Goal: Information Seeking & Learning: Learn about a topic

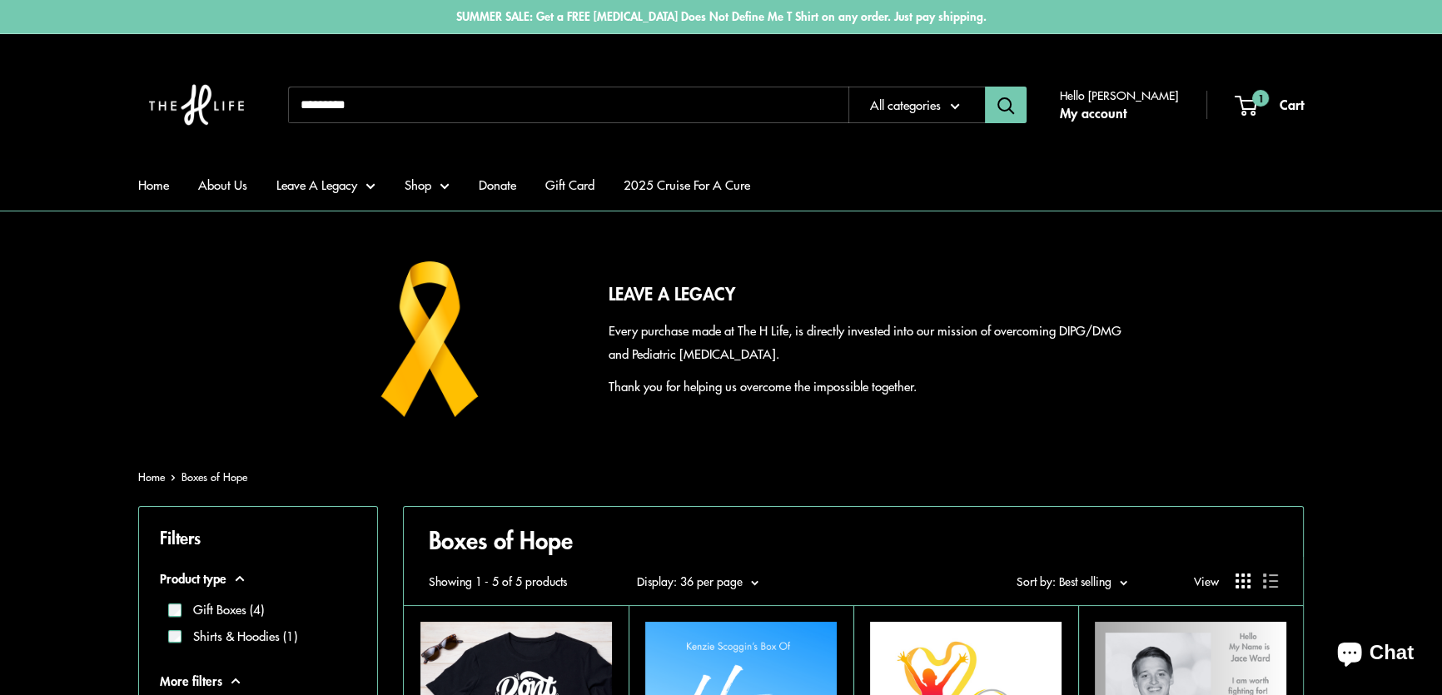
click at [504, 102] on input "Search..." at bounding box center [568, 105] width 560 height 37
type input "*******"
click at [985, 87] on button "Search" at bounding box center [1006, 105] width 42 height 37
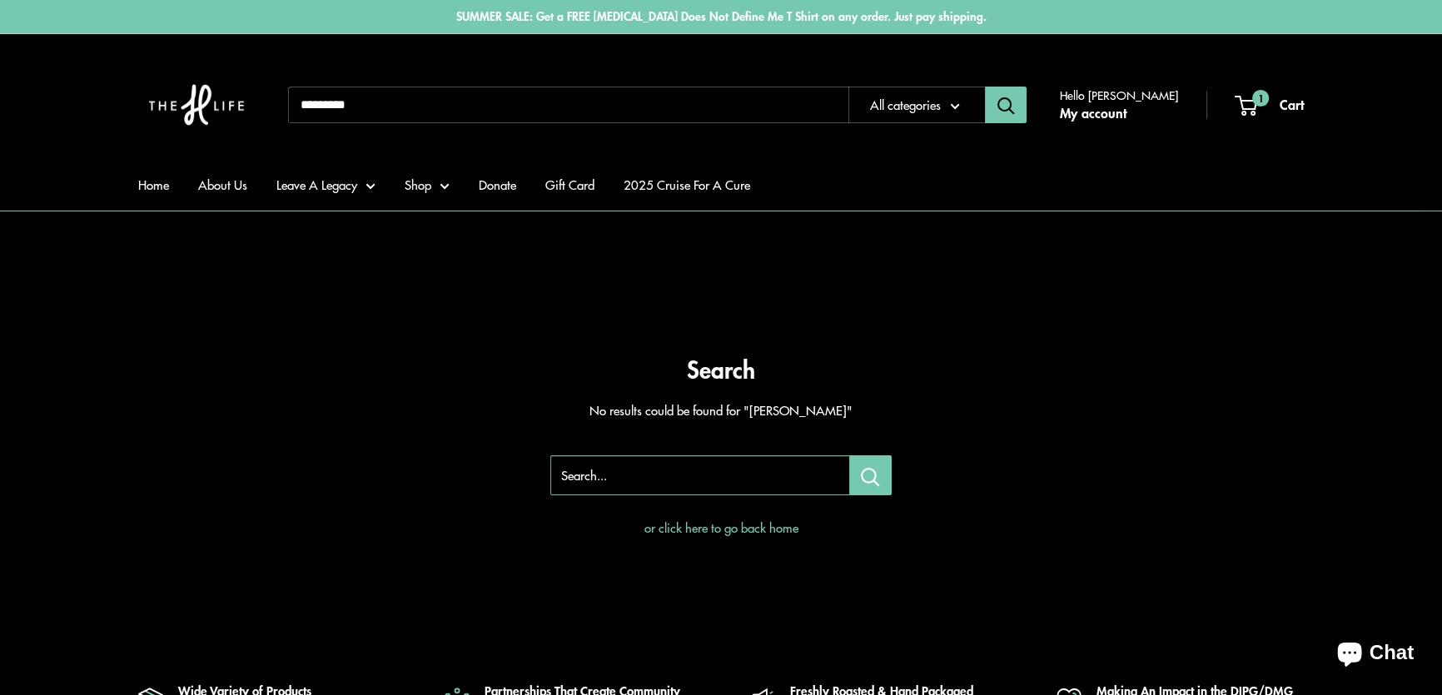
click at [398, 102] on input "Search..." at bounding box center [568, 105] width 560 height 37
type input "*********"
click at [985, 87] on button "Search" at bounding box center [1006, 105] width 42 height 37
click at [398, 102] on input "Search..." at bounding box center [568, 105] width 560 height 37
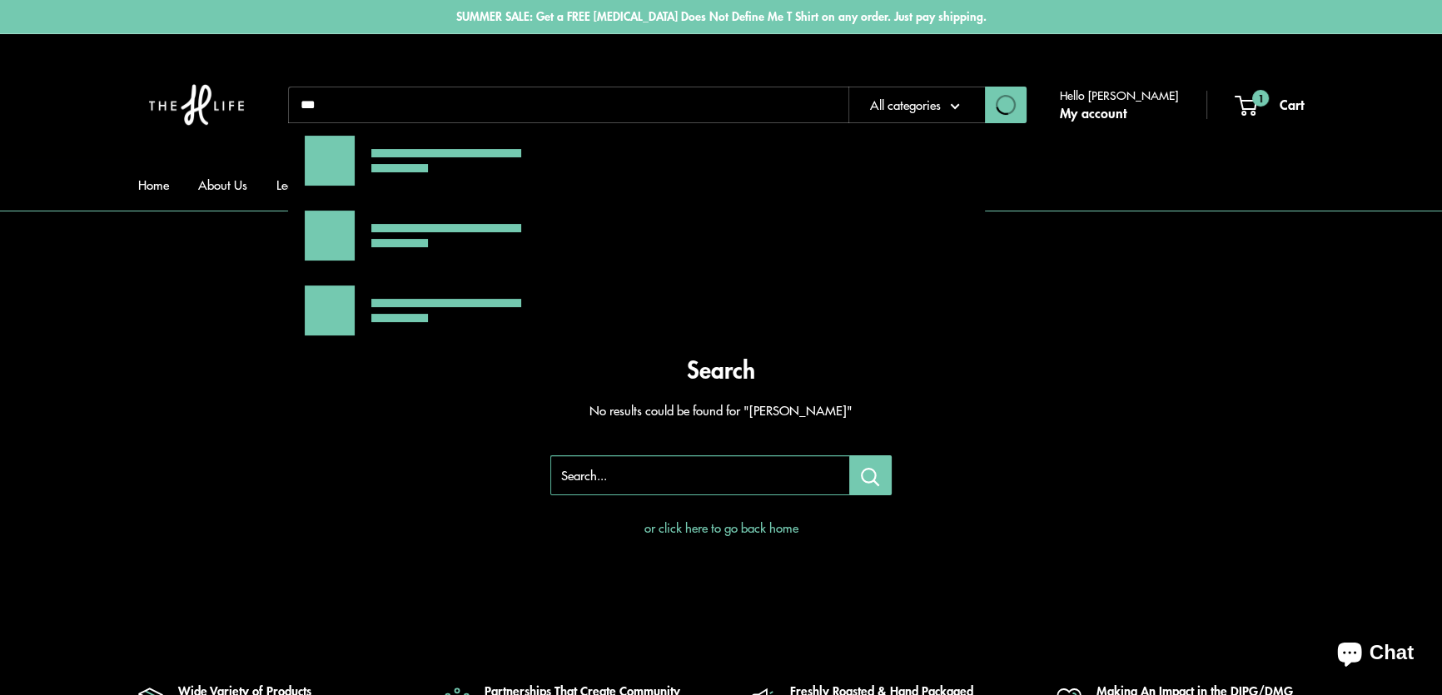
type input "***"
click at [985, 87] on button "Search" at bounding box center [1006, 105] width 42 height 37
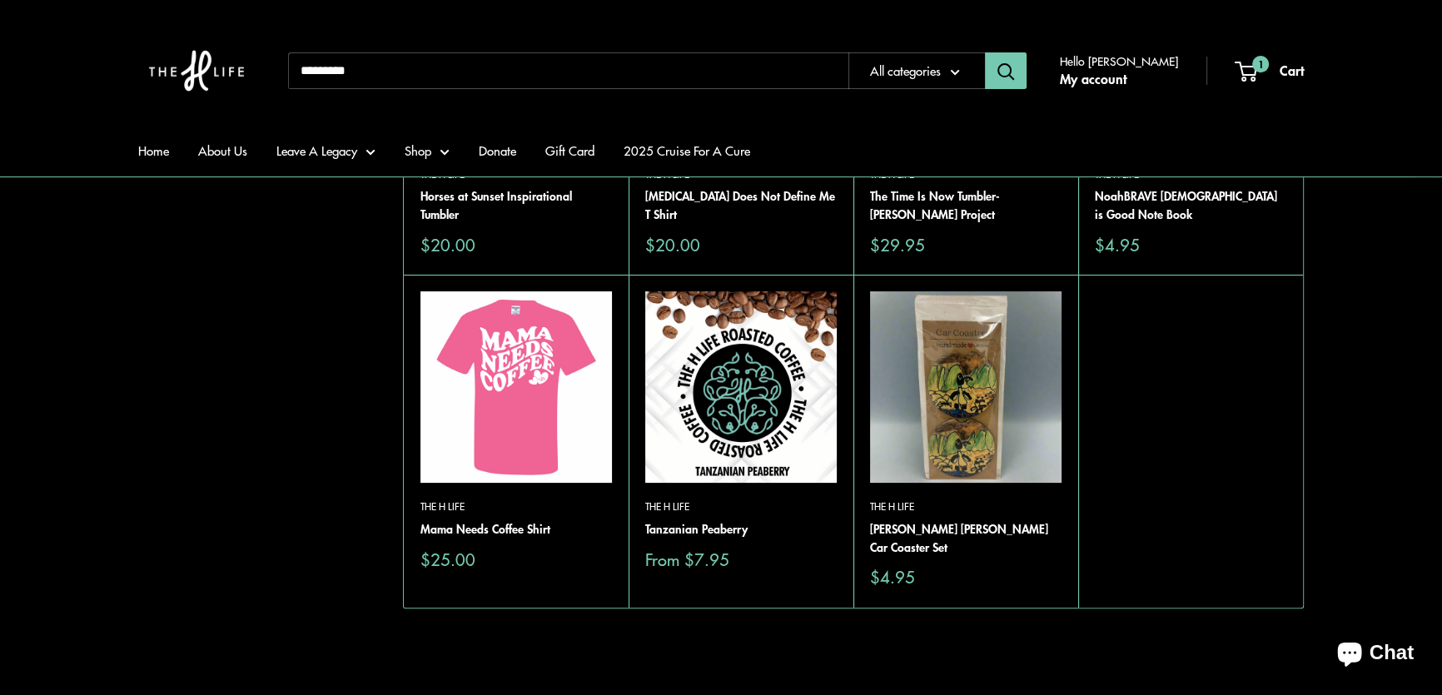
scroll to position [454, 0]
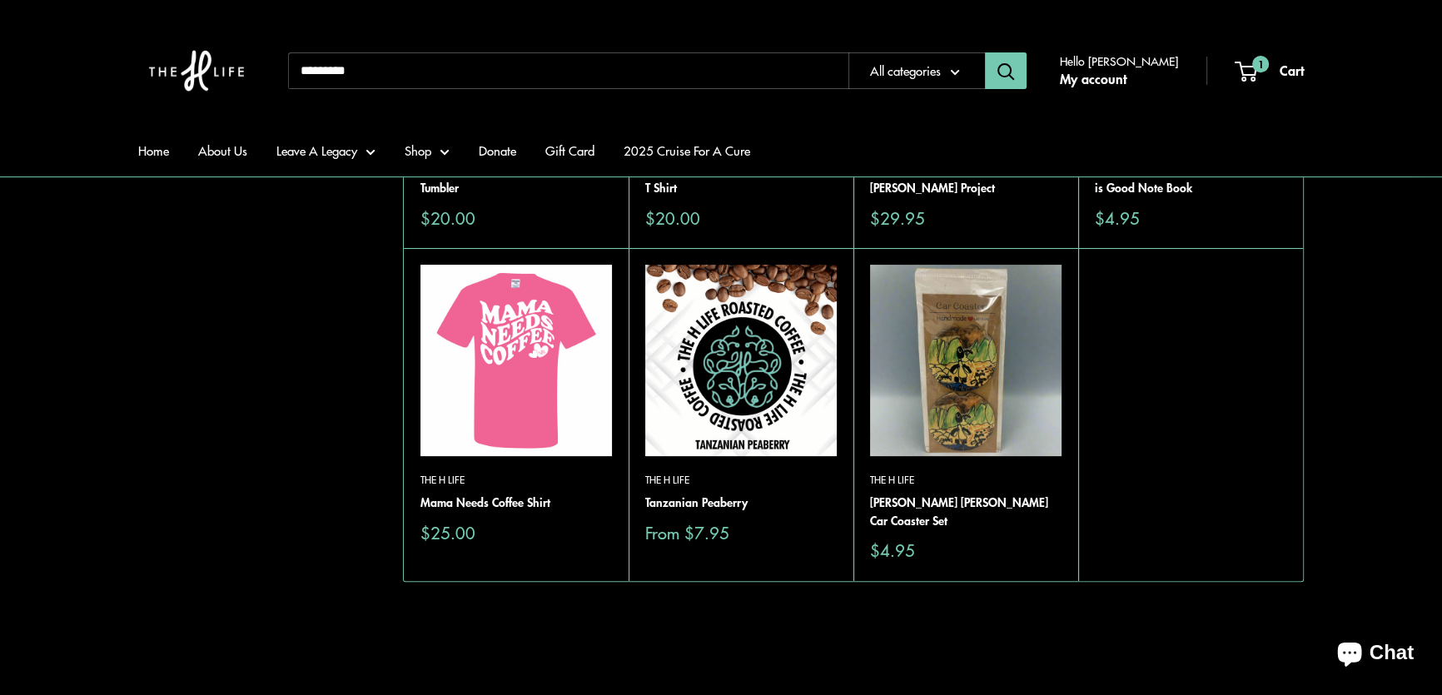
click at [0, 0] on img at bounding box center [0, 0] width 0 height 0
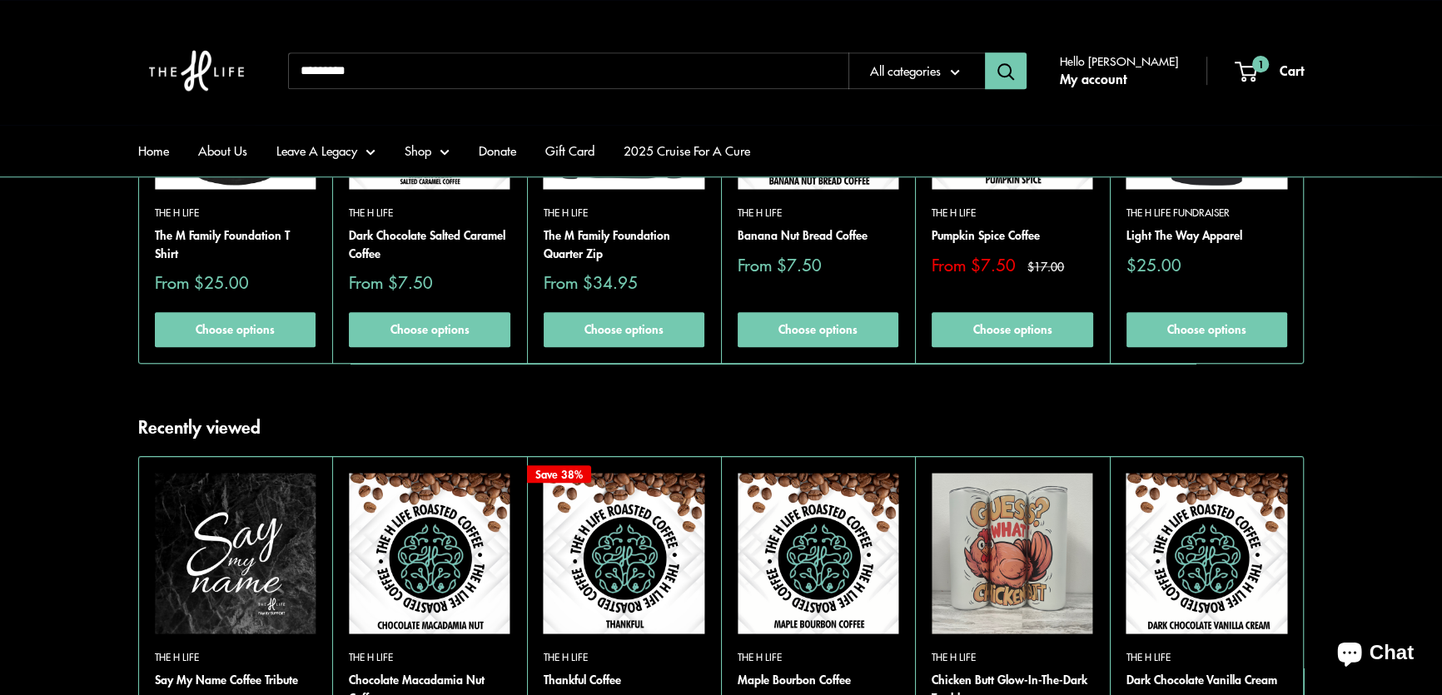
scroll to position [1665, 0]
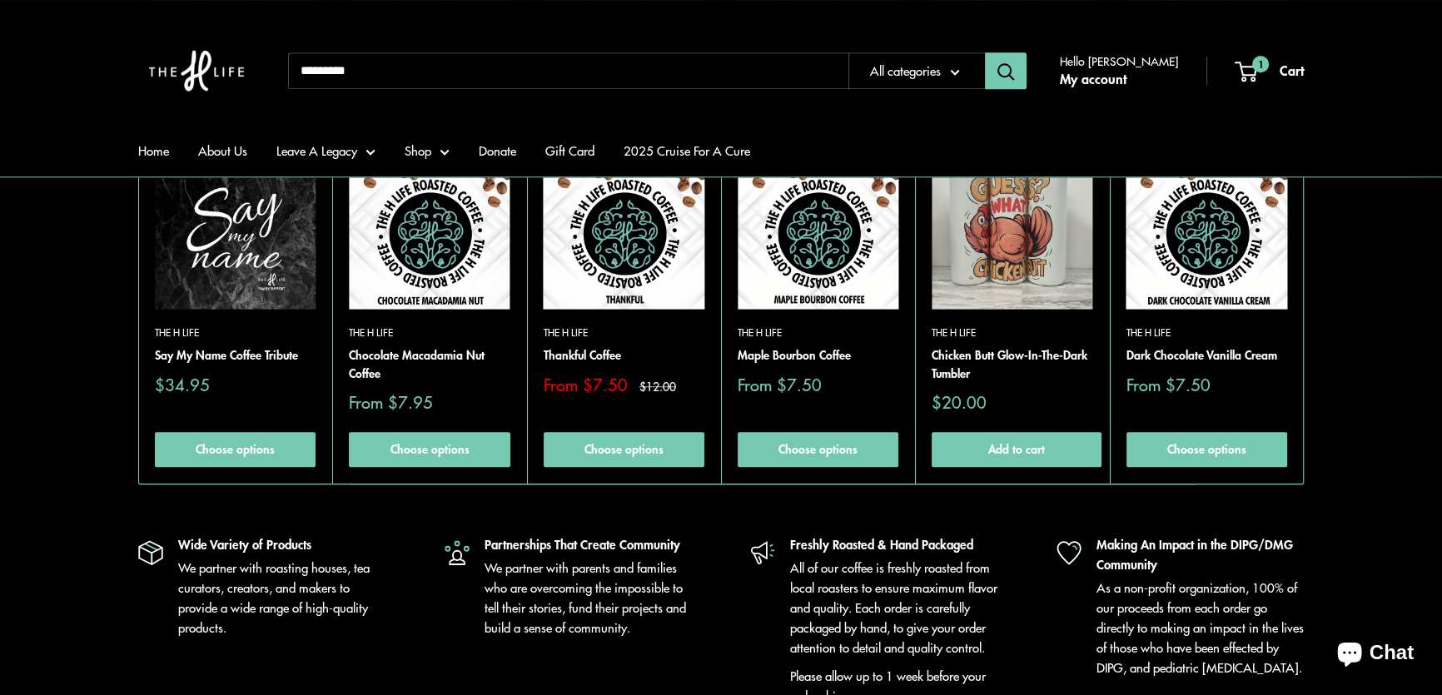
click at [503, 72] on input "Search..." at bounding box center [568, 70] width 560 height 37
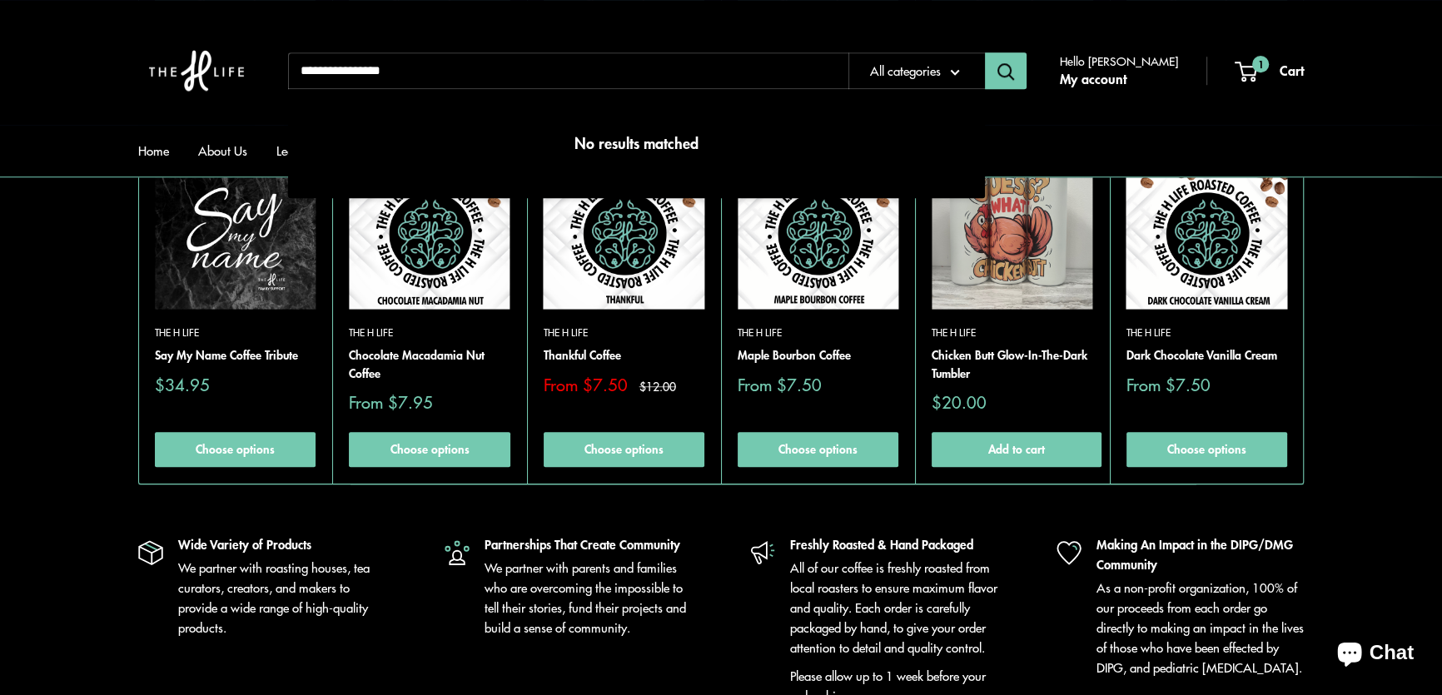
type input "**********"
click at [985, 52] on button "Search" at bounding box center [1006, 70] width 42 height 37
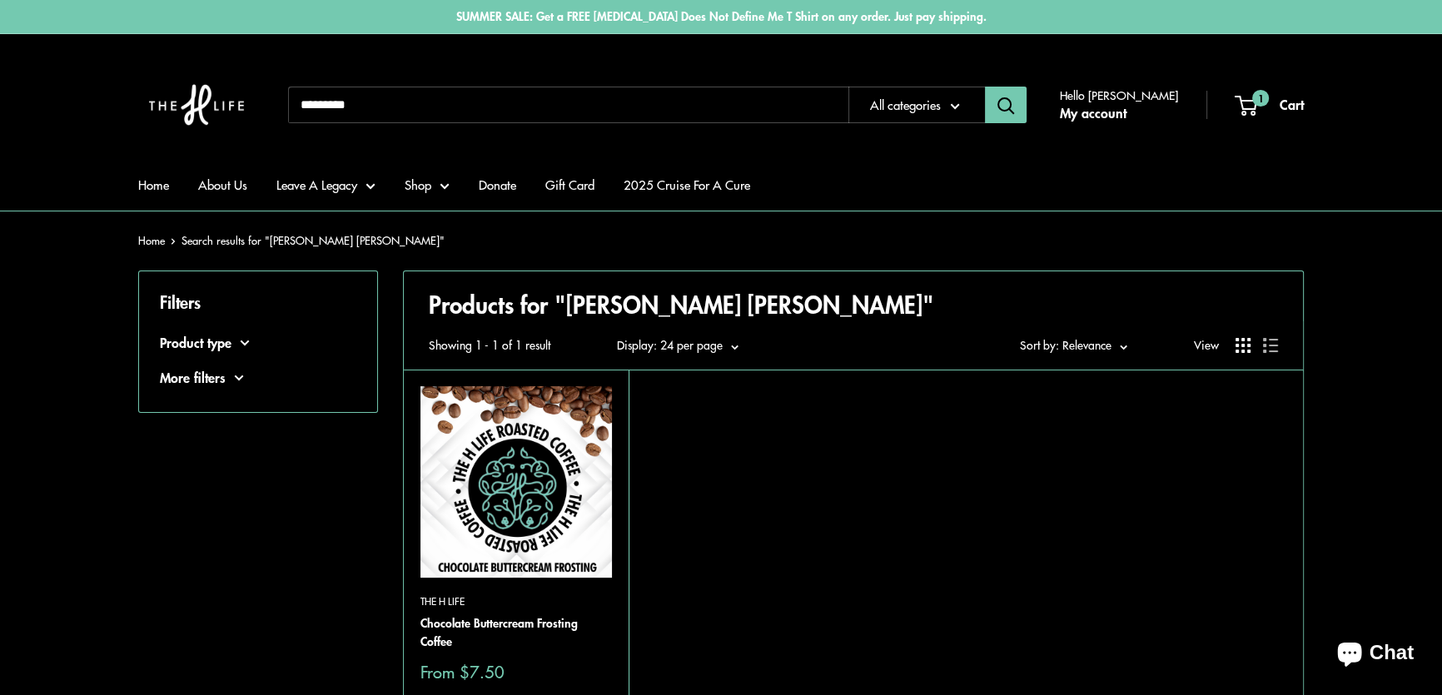
click at [501, 492] on img at bounding box center [515, 481] width 191 height 191
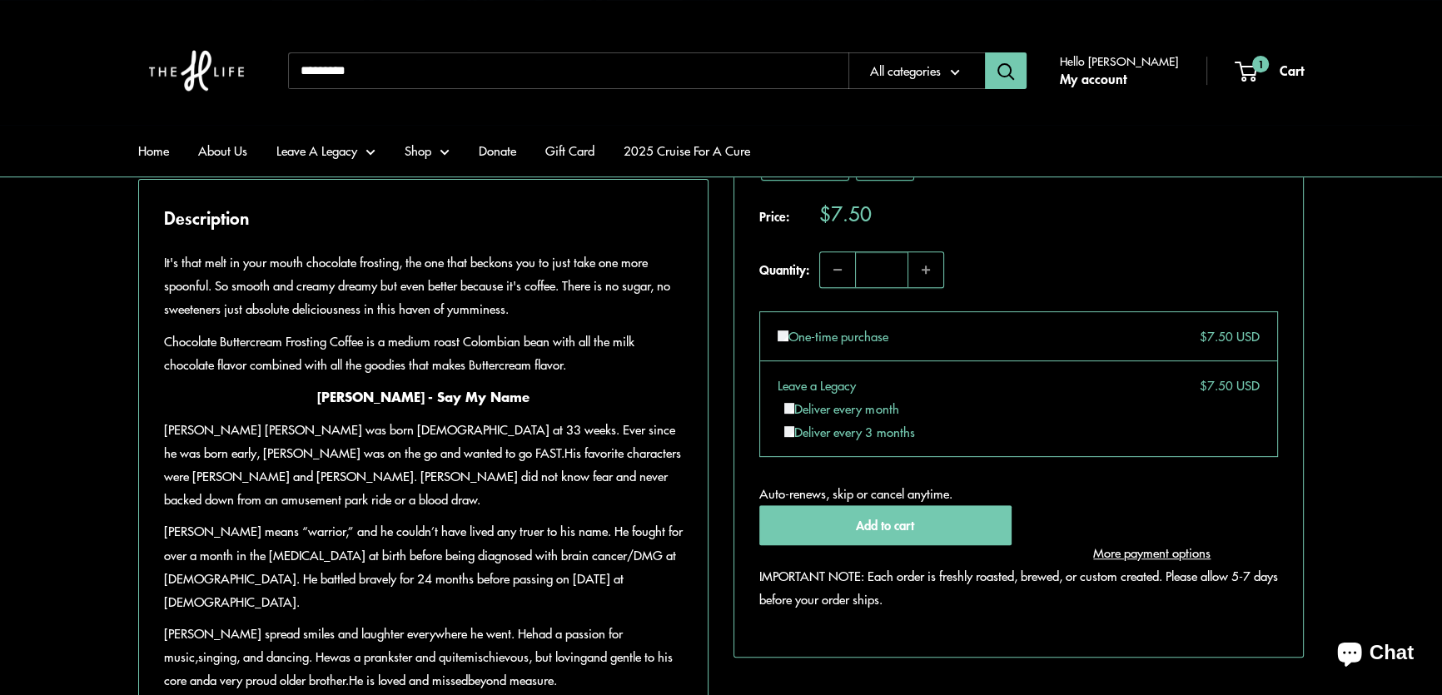
scroll to position [907, 0]
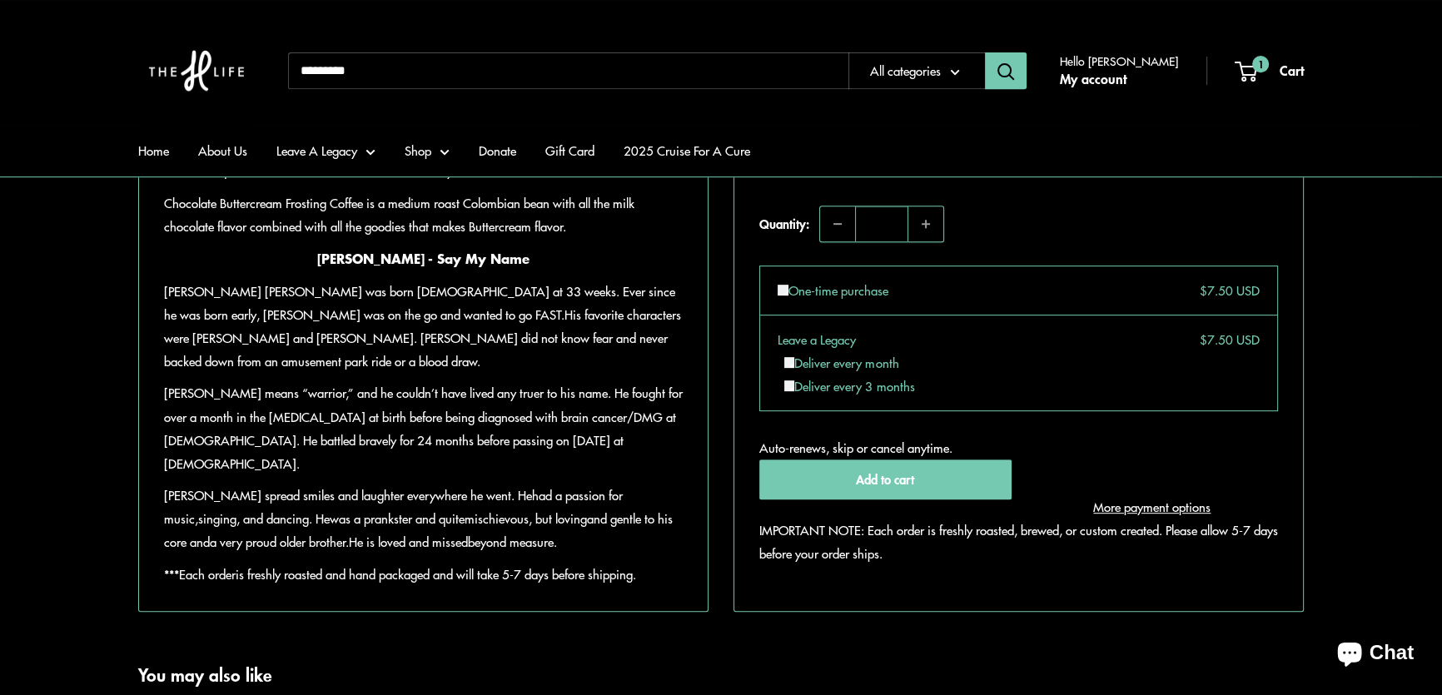
click at [517, 67] on input "Search..." at bounding box center [568, 70] width 560 height 37
type input "****"
click at [985, 52] on button "Search" at bounding box center [1006, 70] width 42 height 37
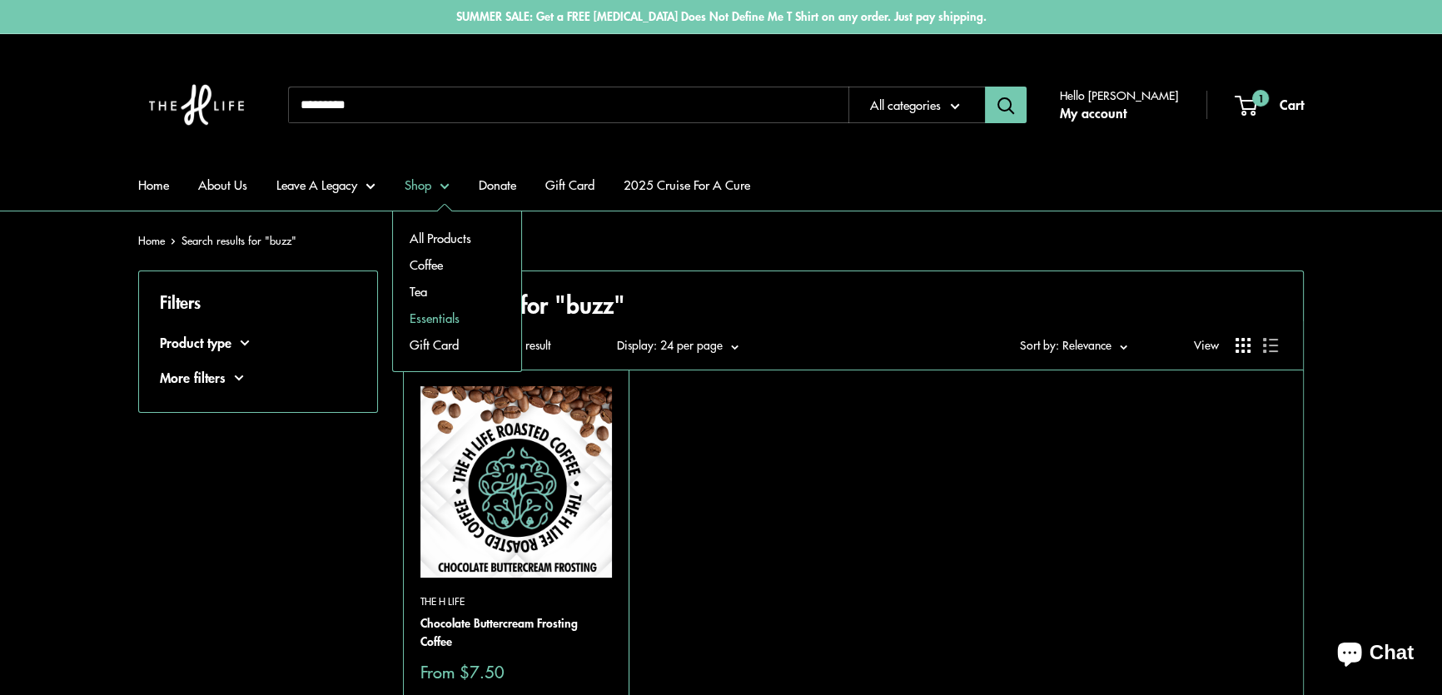
click at [446, 321] on link "Essentials" at bounding box center [457, 318] width 128 height 27
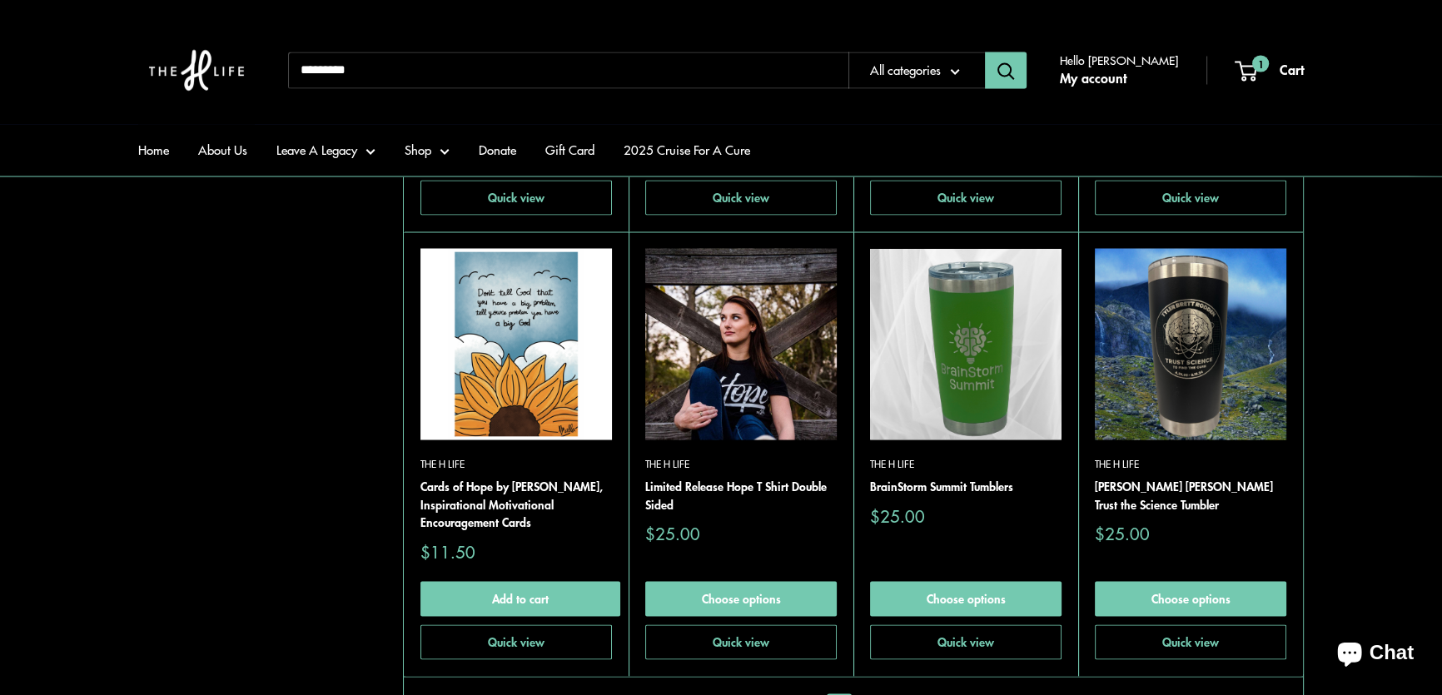
scroll to position [4087, 0]
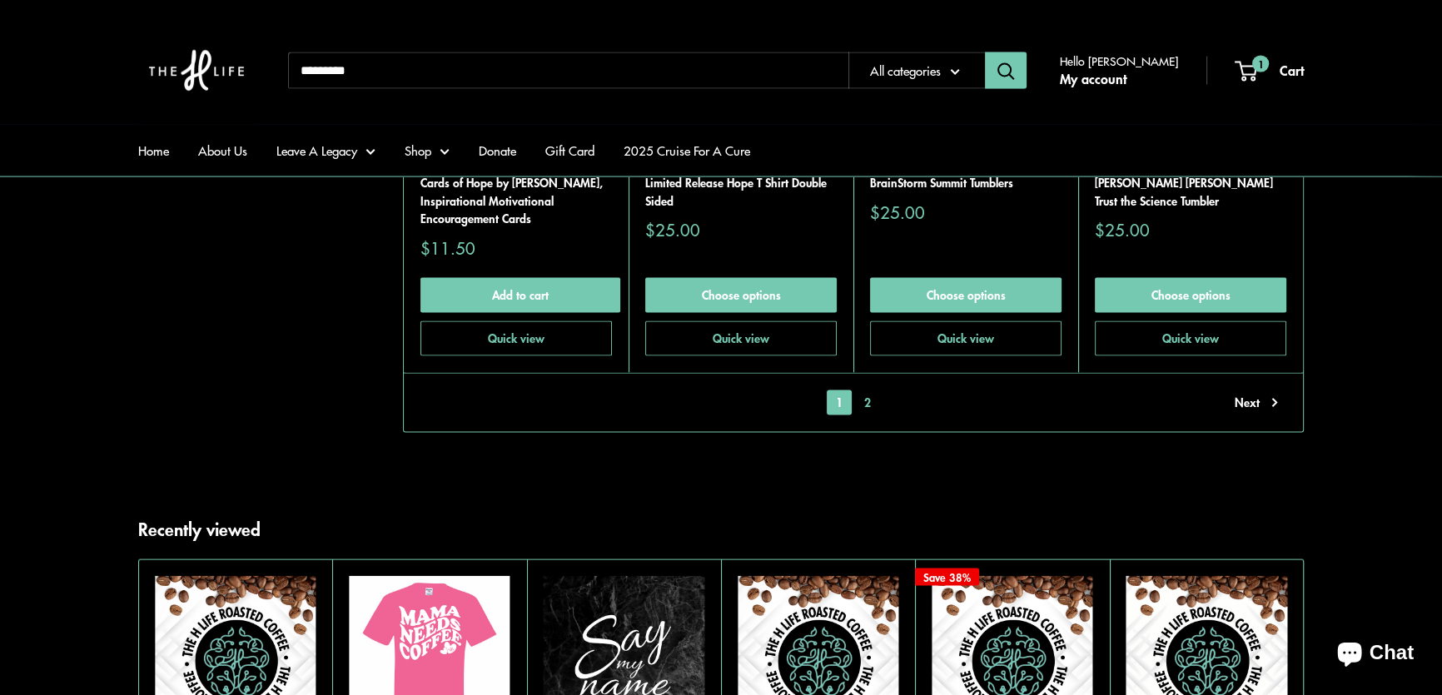
click at [864, 390] on link "2" at bounding box center [867, 402] width 25 height 25
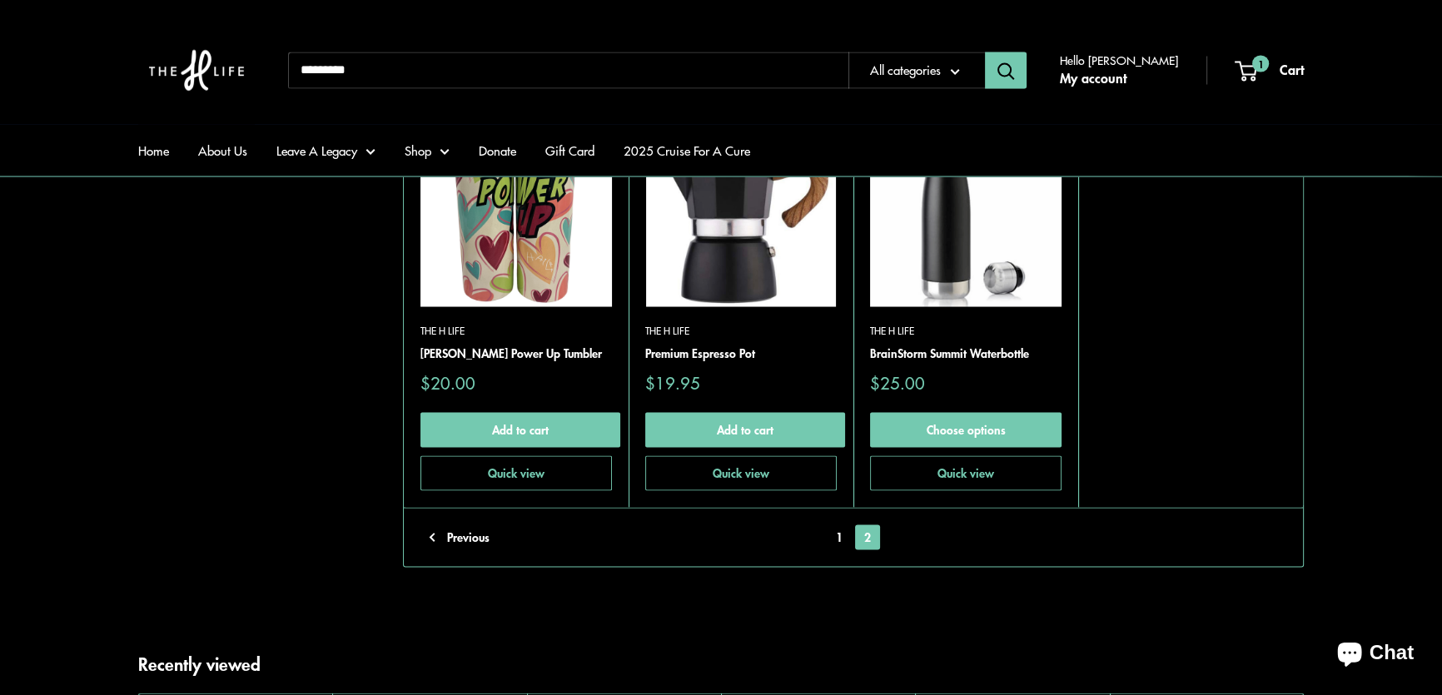
scroll to position [4016, 0]
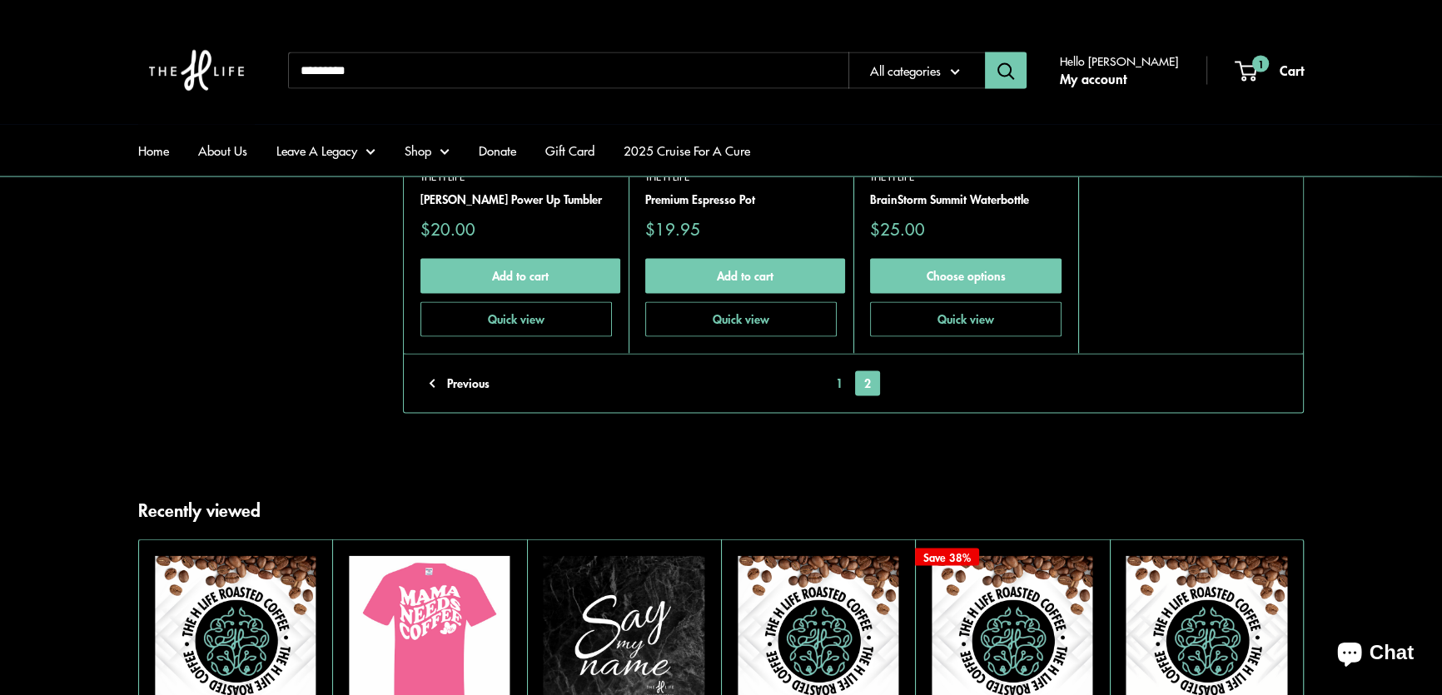
click at [840, 371] on link "1" at bounding box center [839, 383] width 25 height 25
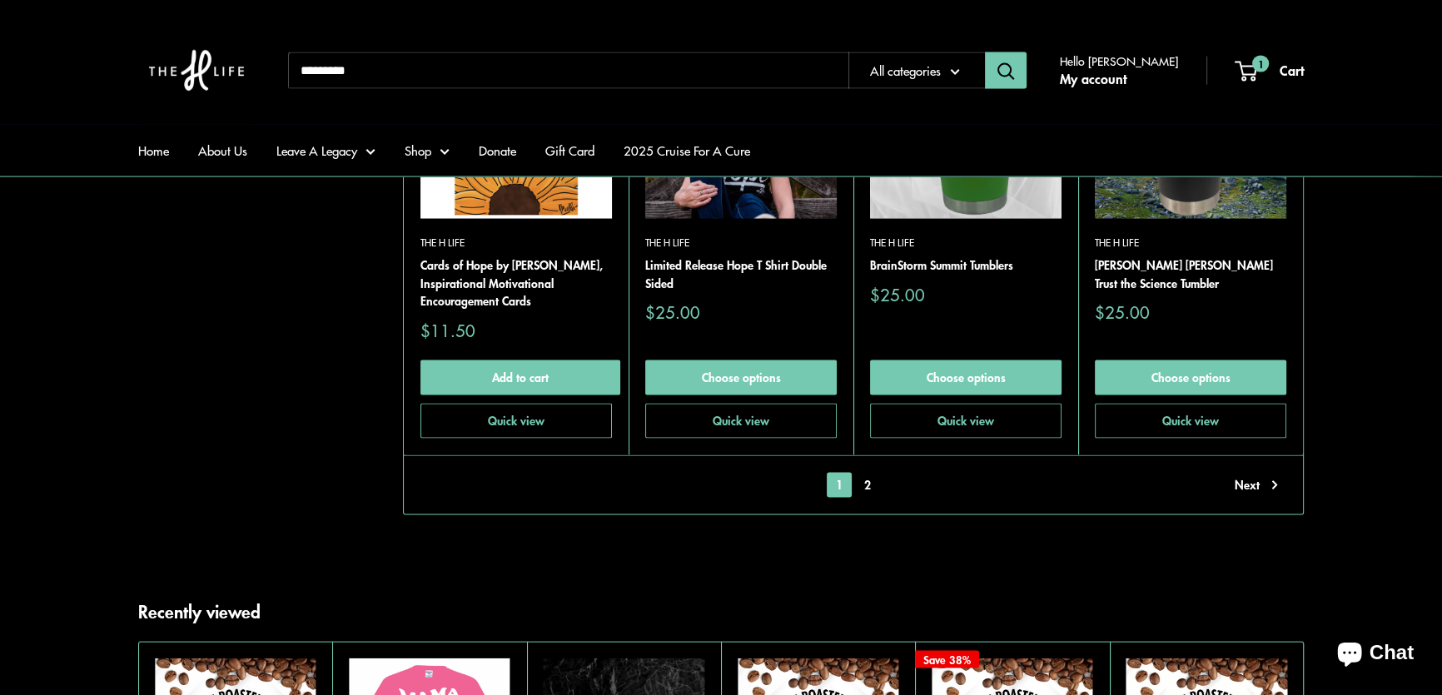
scroll to position [4167, 0]
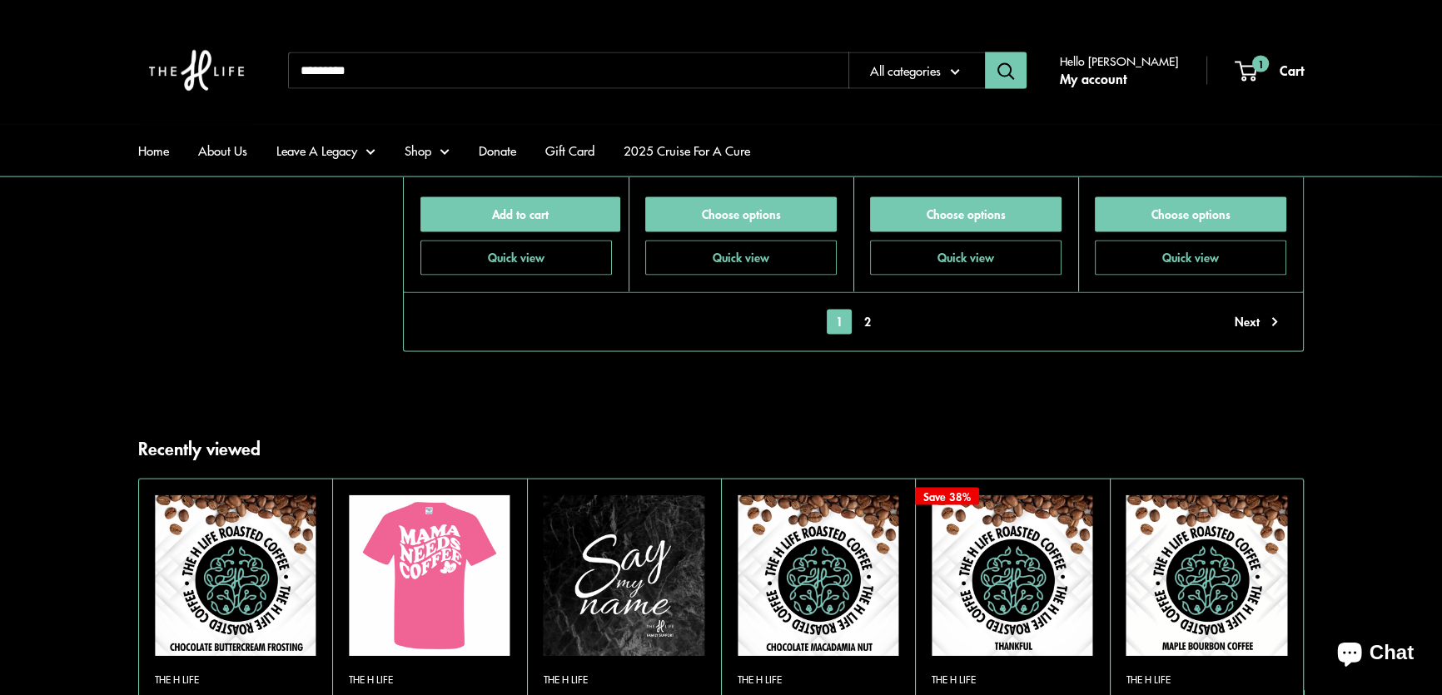
click at [480, 75] on input "Search..." at bounding box center [568, 70] width 560 height 37
type input "*********"
click at [985, 52] on button "Search" at bounding box center [1006, 70] width 42 height 37
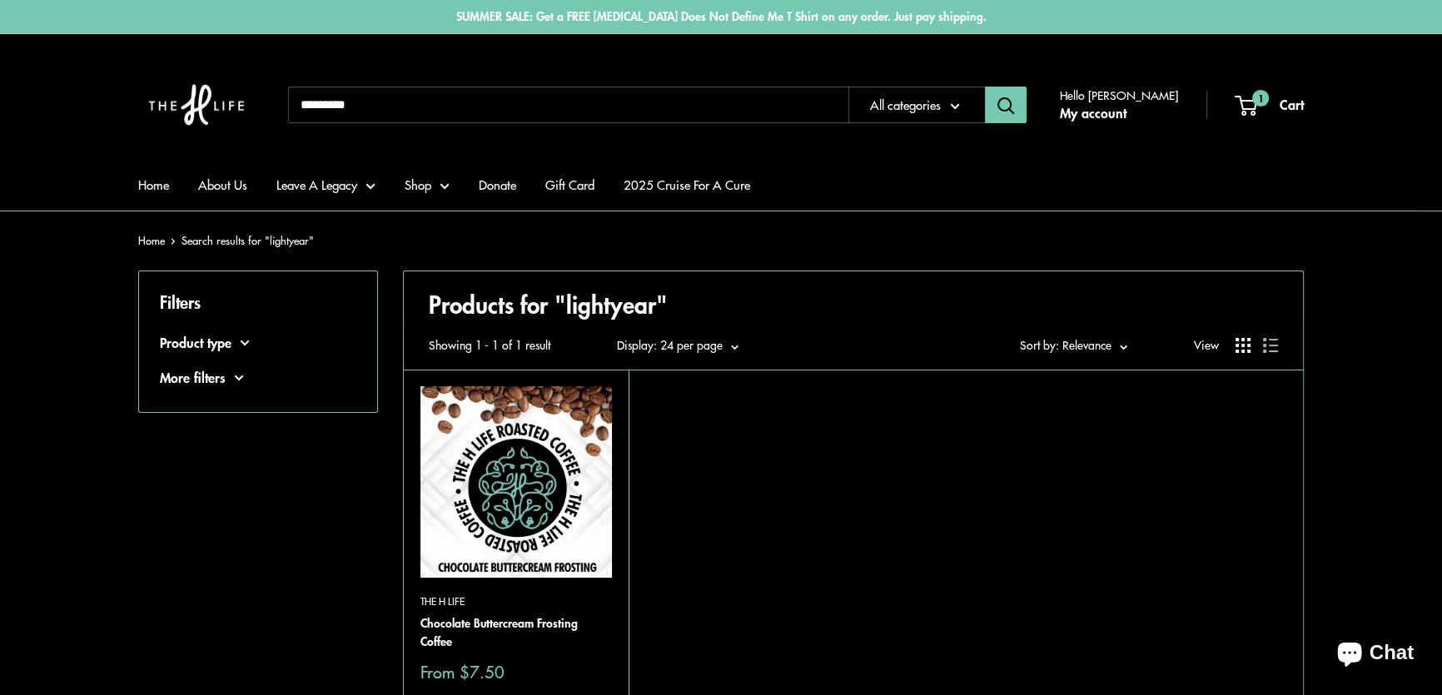
click at [508, 505] on img at bounding box center [515, 481] width 191 height 191
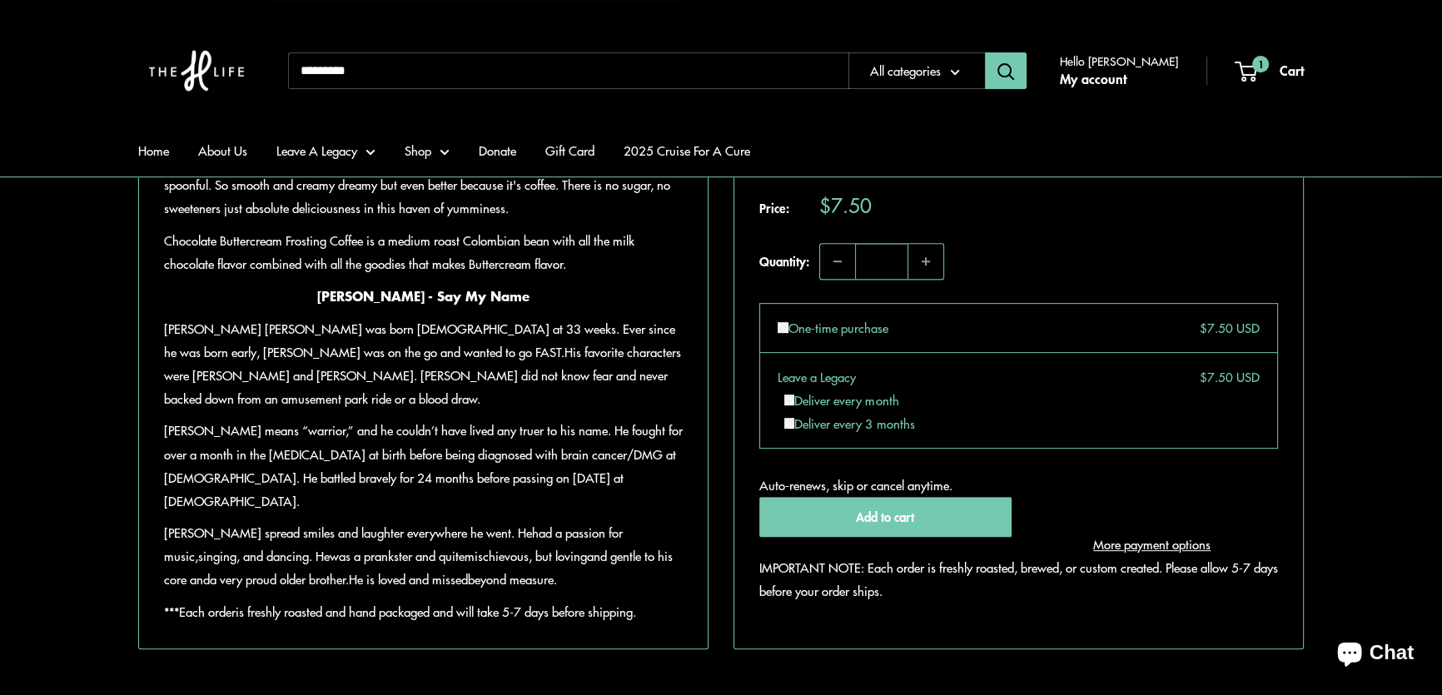
scroll to position [907, 0]
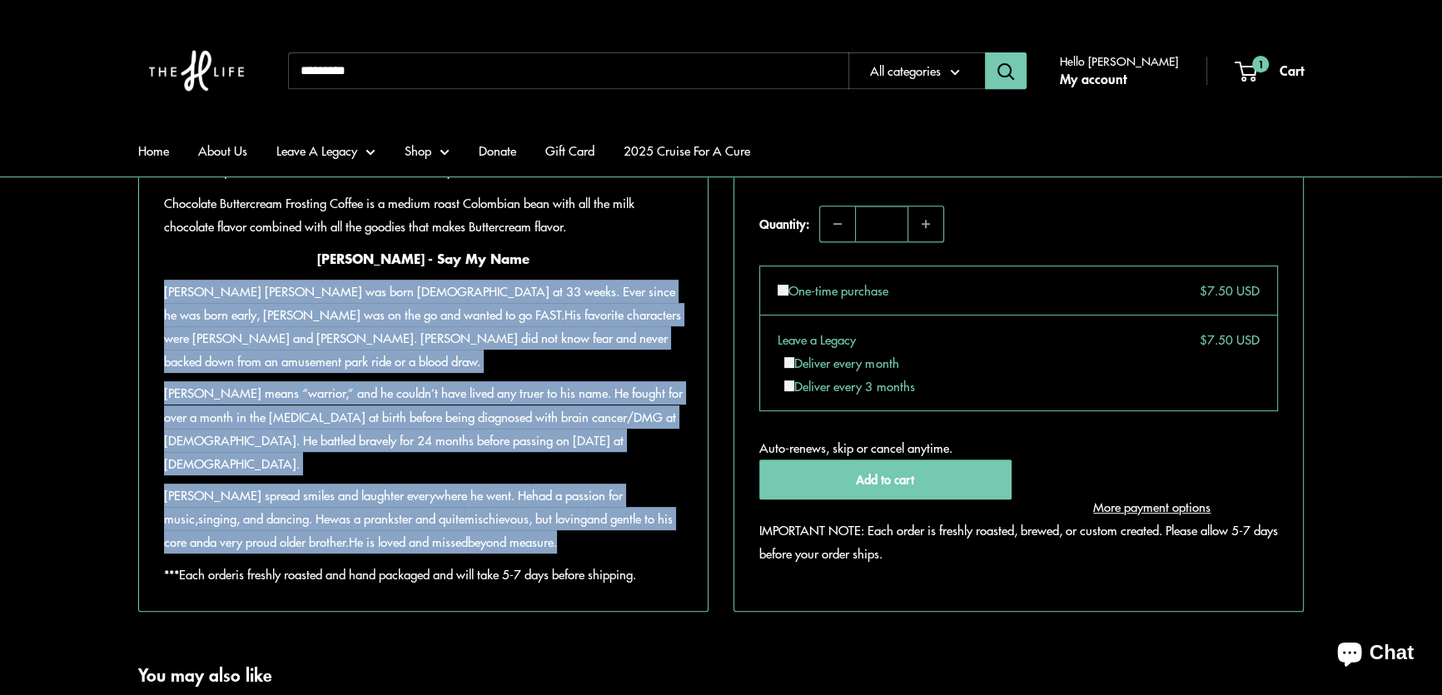
drag, startPoint x: 166, startPoint y: 336, endPoint x: 627, endPoint y: 534, distance: 501.9
click at [627, 534] on div "It's that melt in your mouth chocolate frosting, the one that beckons you to ju…" at bounding box center [423, 349] width 519 height 474
copy div "Owen Daniel East was born 10/20/16 at 33 weeks. Ever since he was born early, O…"
click at [692, 541] on div "It's that melt in your mouth chocolate frosting, the one that beckons you to ju…" at bounding box center [423, 352] width 569 height 518
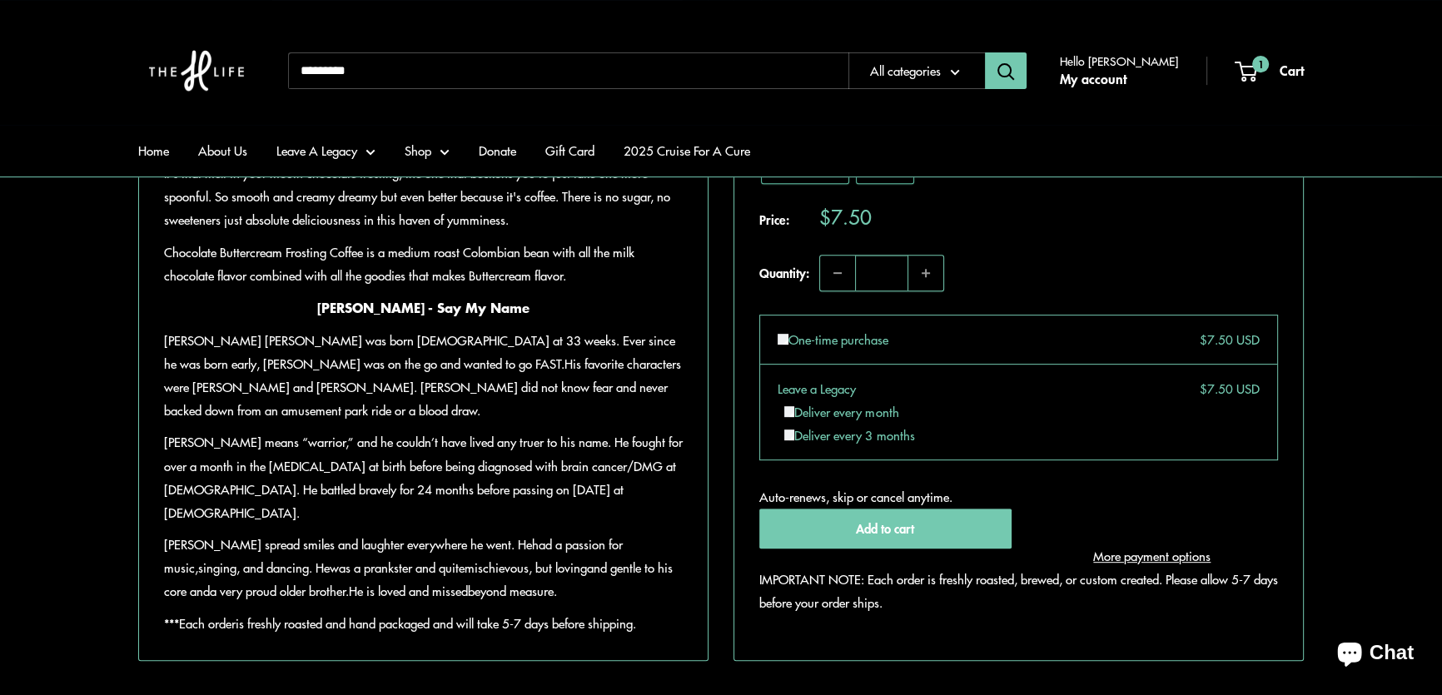
scroll to position [832, 0]
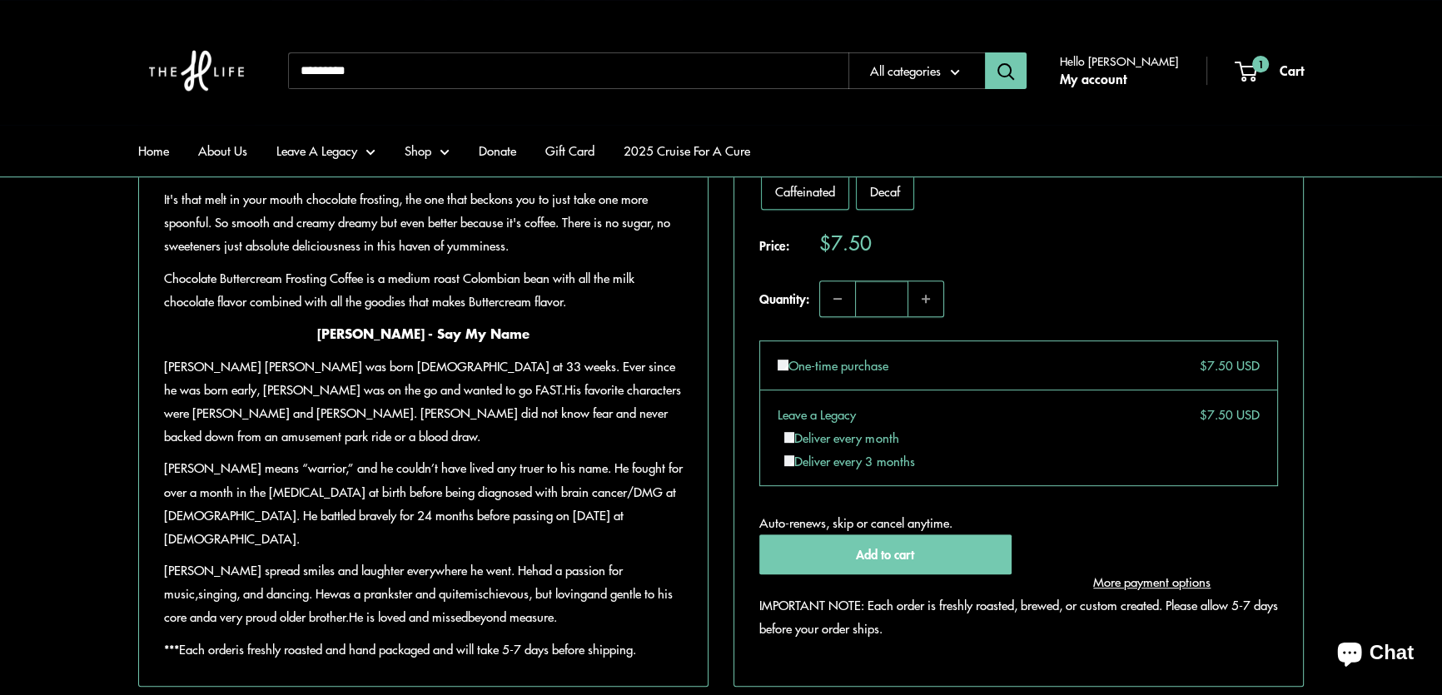
click at [441, 58] on input "Search..." at bounding box center [568, 70] width 560 height 37
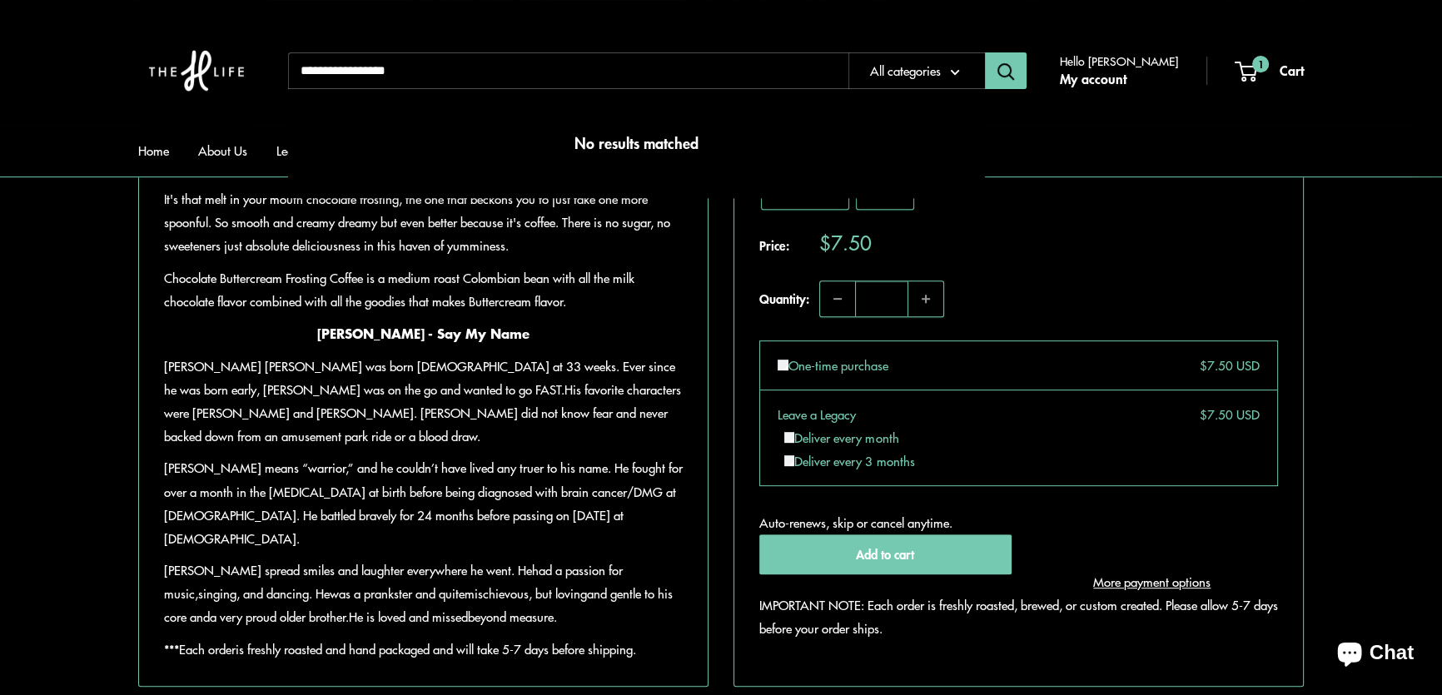
type input "**********"
click at [985, 52] on button "Search" at bounding box center [1006, 70] width 42 height 37
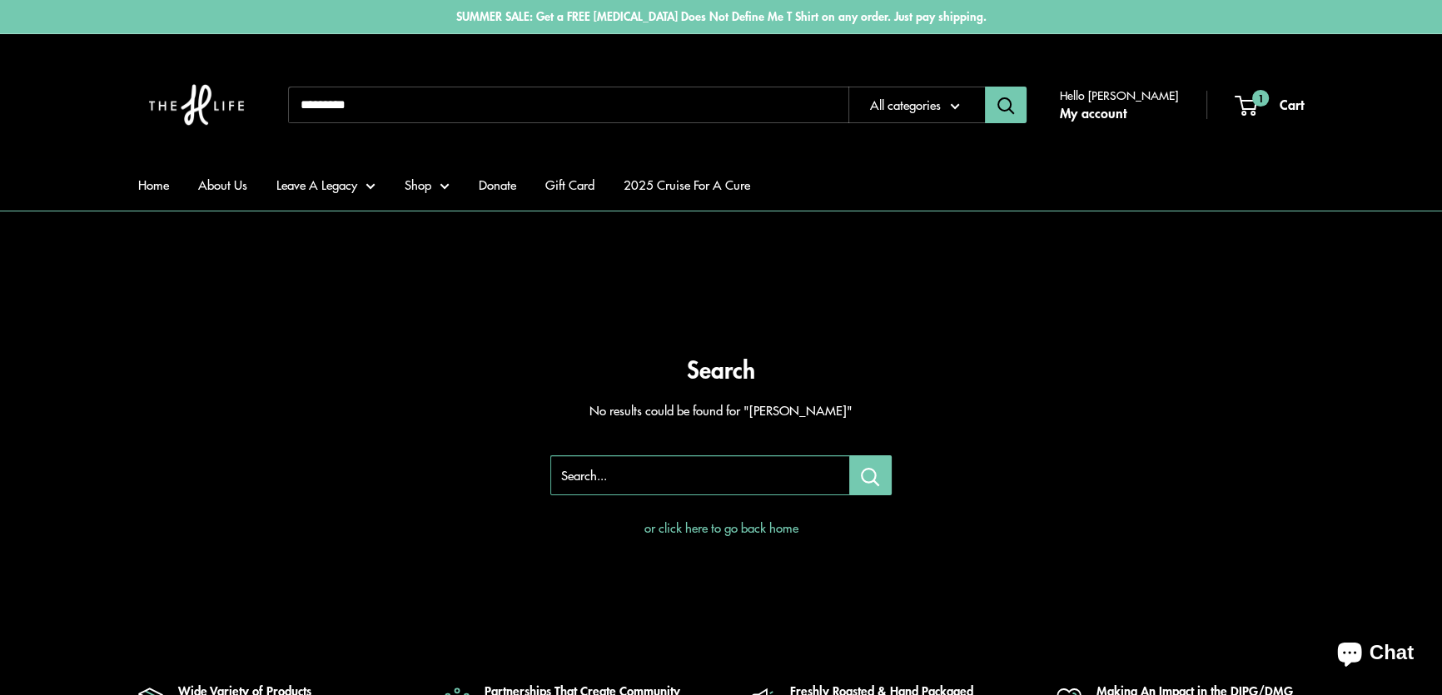
click at [466, 107] on input "Search..." at bounding box center [568, 105] width 560 height 37
type input "*********"
click at [985, 87] on button "Search" at bounding box center [1006, 105] width 42 height 37
click at [387, 102] on input "Search..." at bounding box center [568, 105] width 560 height 37
click at [407, 107] on input "Search..." at bounding box center [568, 105] width 560 height 37
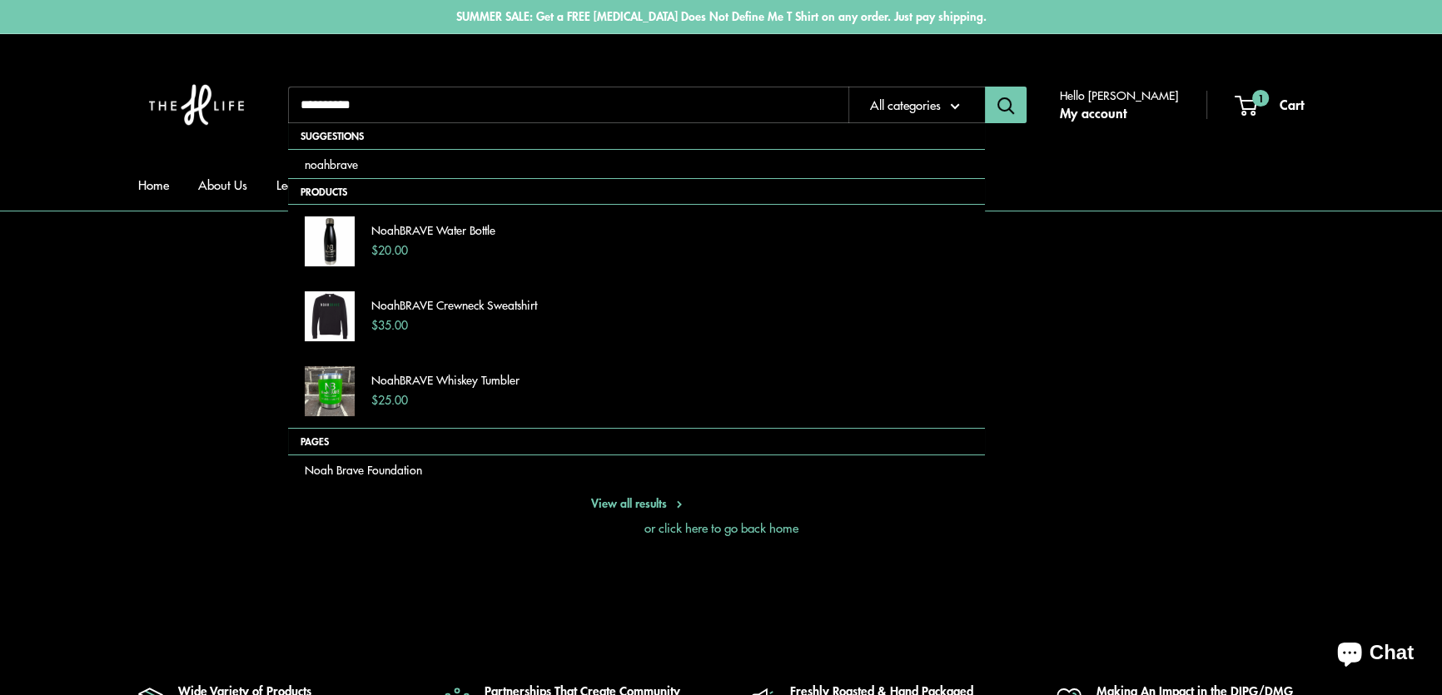
type input "**********"
click at [985, 87] on button "Search" at bounding box center [1006, 105] width 42 height 37
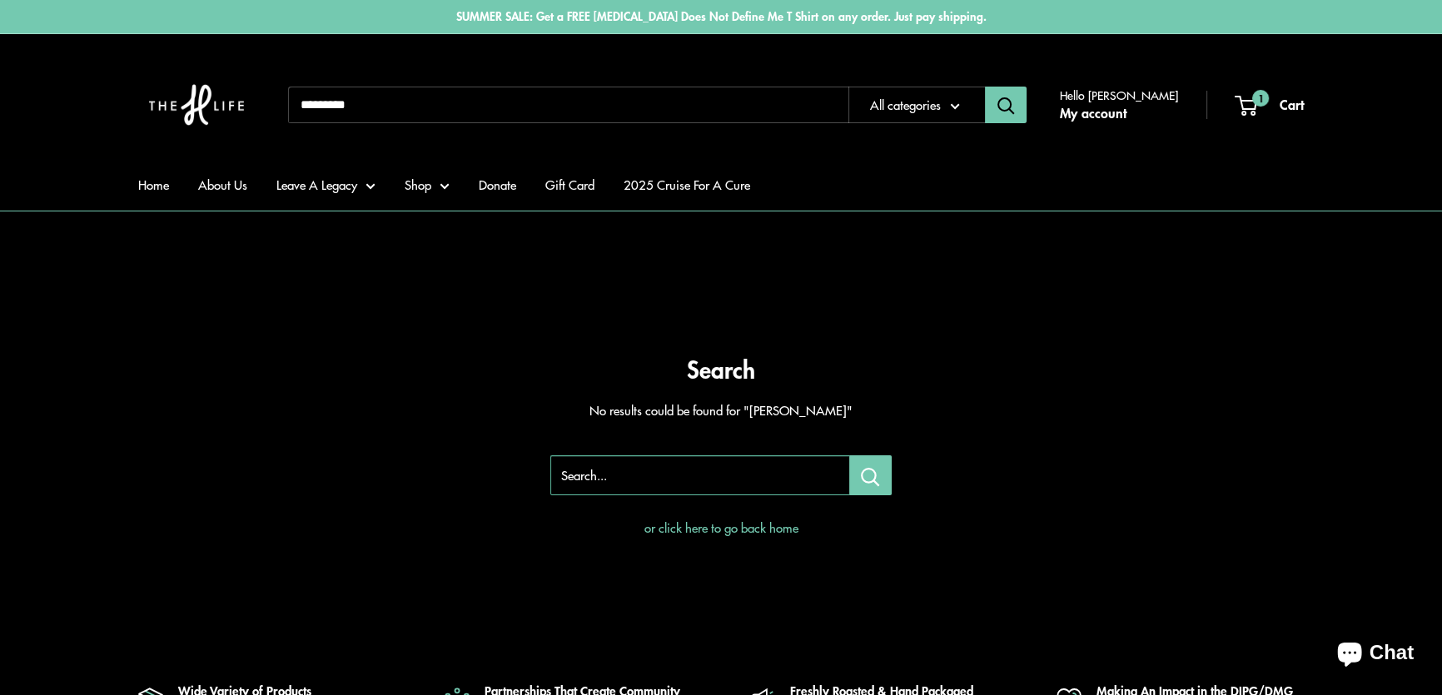
click at [407, 107] on input "Search..." at bounding box center [568, 105] width 560 height 37
type input "*****"
click at [985, 87] on button "Search" at bounding box center [1006, 105] width 42 height 37
click at [364, 101] on input "Search..." at bounding box center [568, 105] width 560 height 37
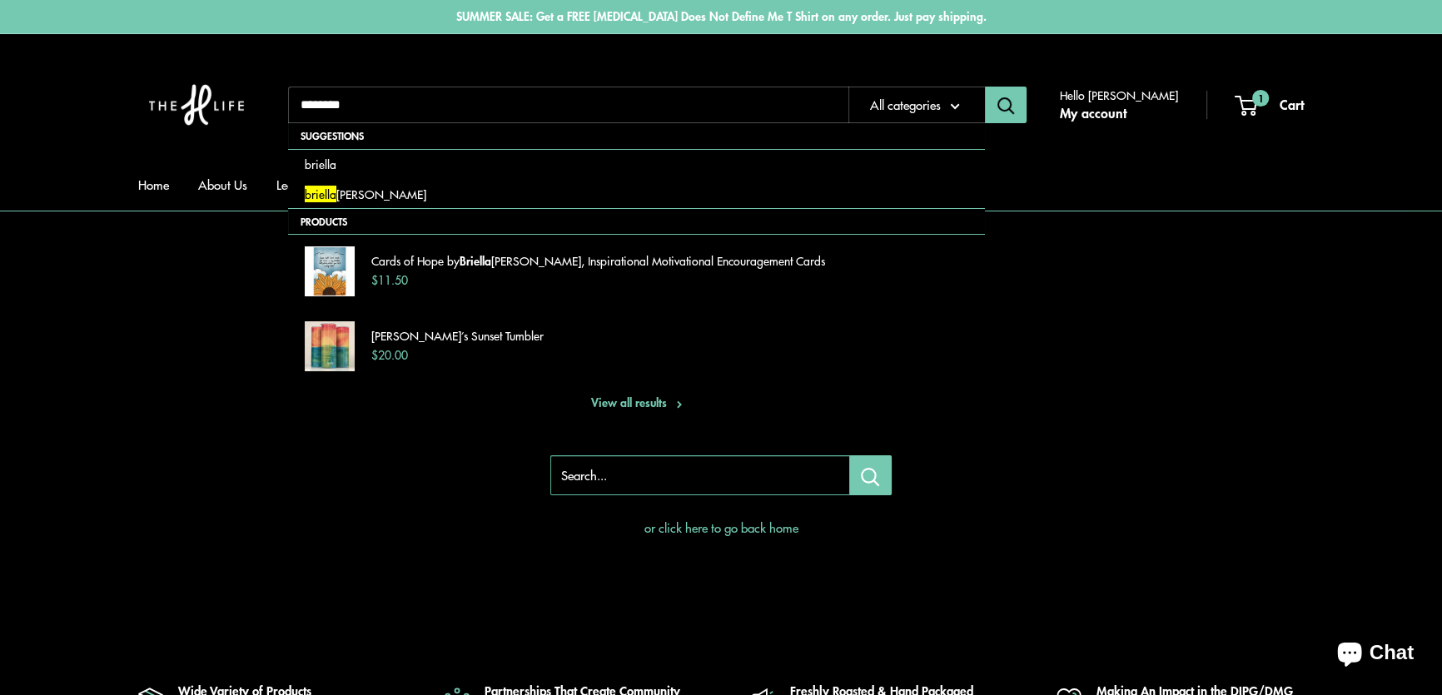
type input "*******"
click at [985, 87] on button "Search" at bounding box center [1006, 105] width 42 height 37
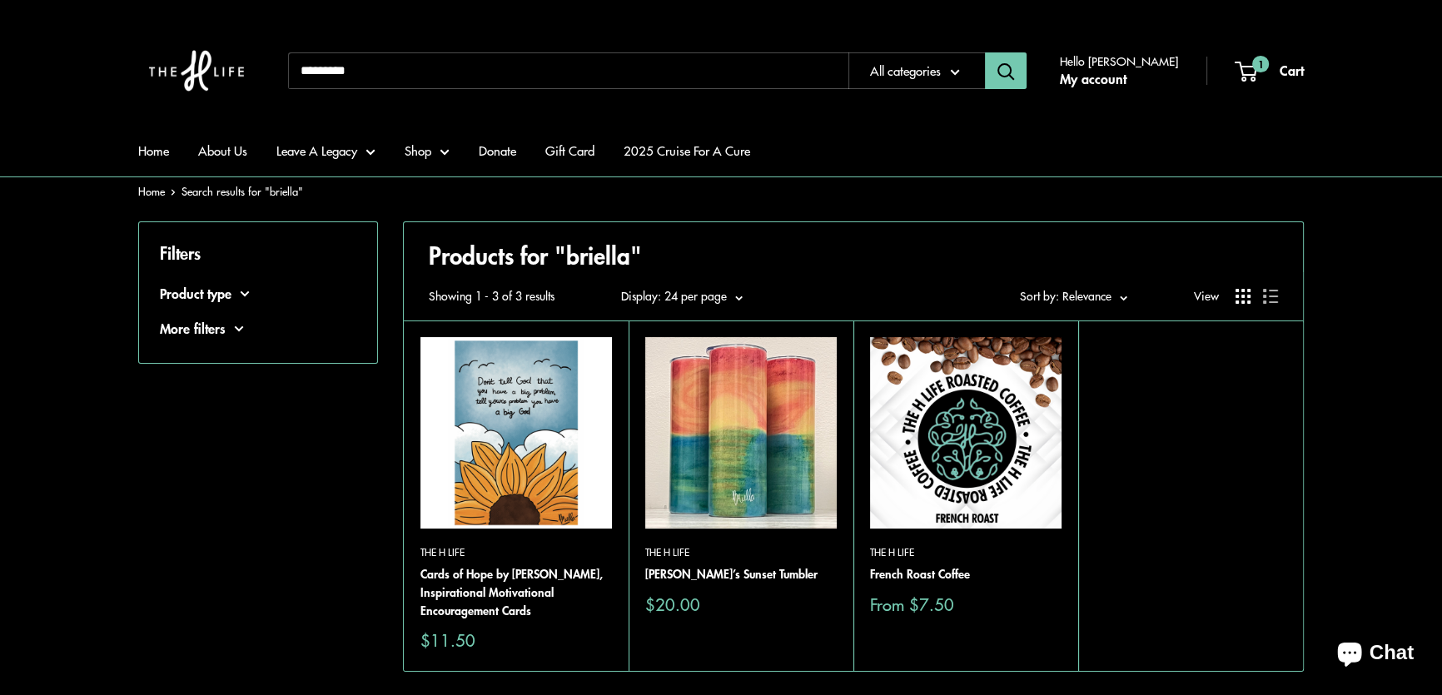
scroll to position [75, 0]
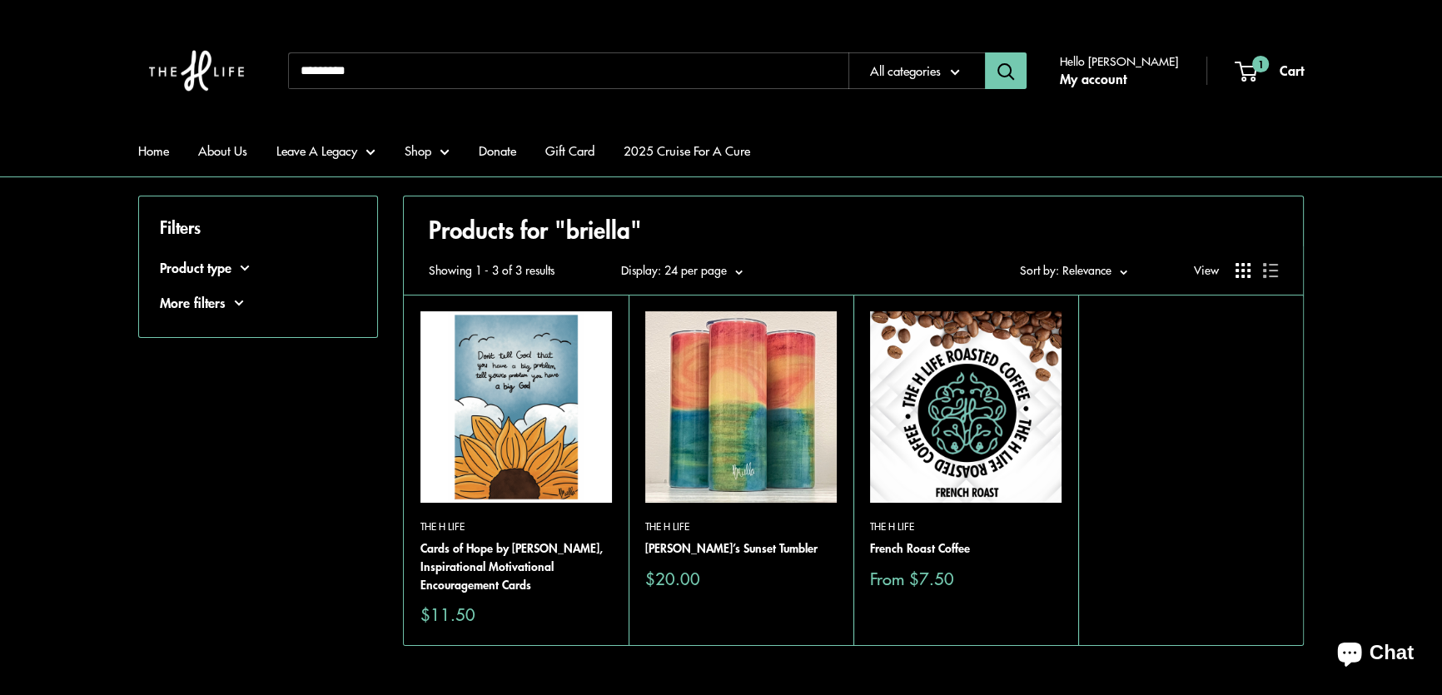
click at [0, 0] on img at bounding box center [0, 0] width 0 height 0
click at [994, 397] on img at bounding box center [965, 406] width 191 height 191
drag, startPoint x: 726, startPoint y: 401, endPoint x: 710, endPoint y: 410, distance: 18.3
click at [0, 0] on img at bounding box center [0, 0] width 0 height 0
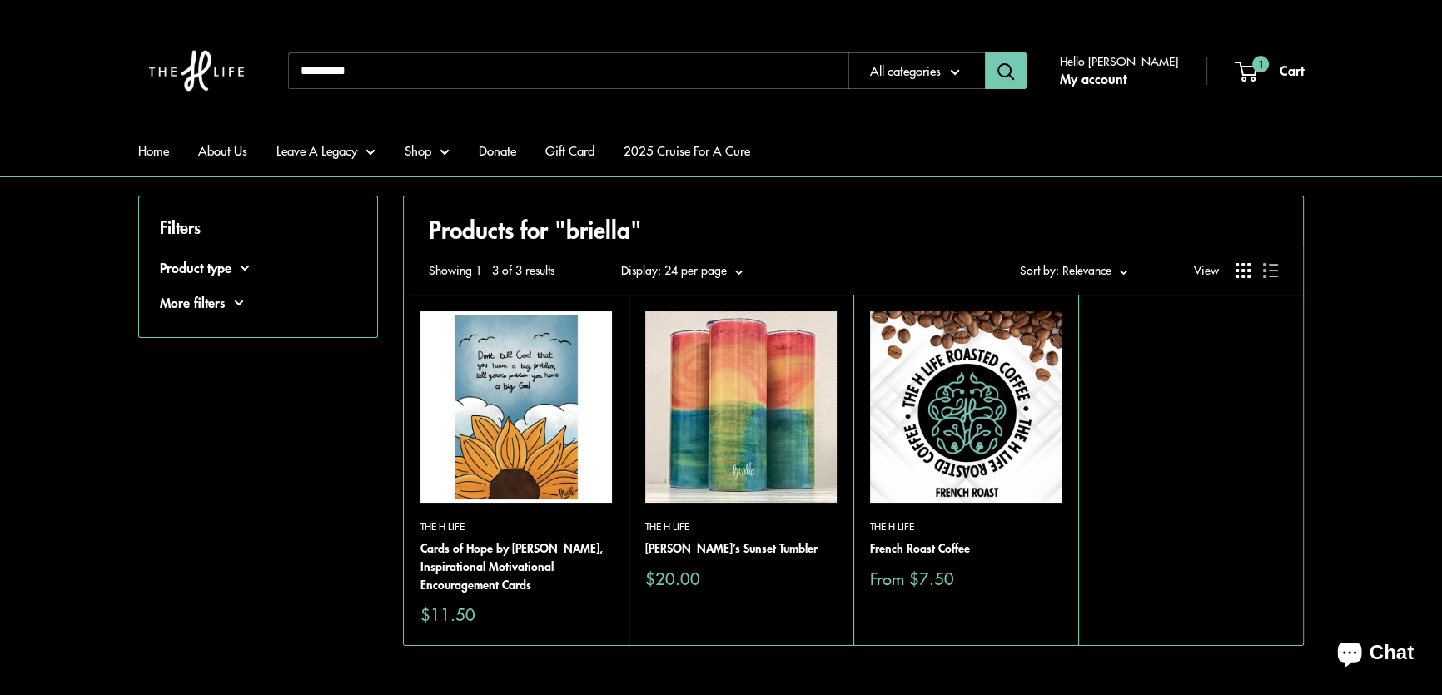
click at [0, 0] on img at bounding box center [0, 0] width 0 height 0
click at [985, 435] on img at bounding box center [965, 406] width 191 height 191
click at [0, 0] on img at bounding box center [0, 0] width 0 height 0
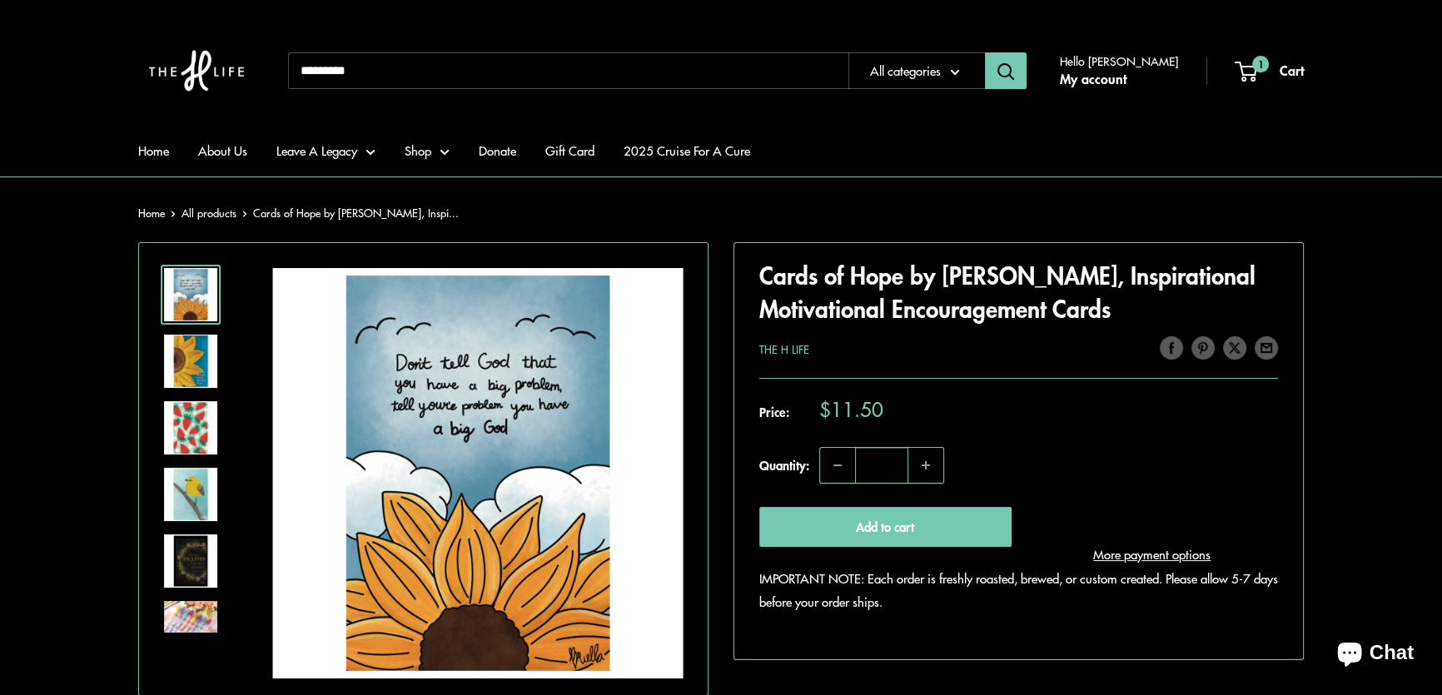
scroll to position [226, 0]
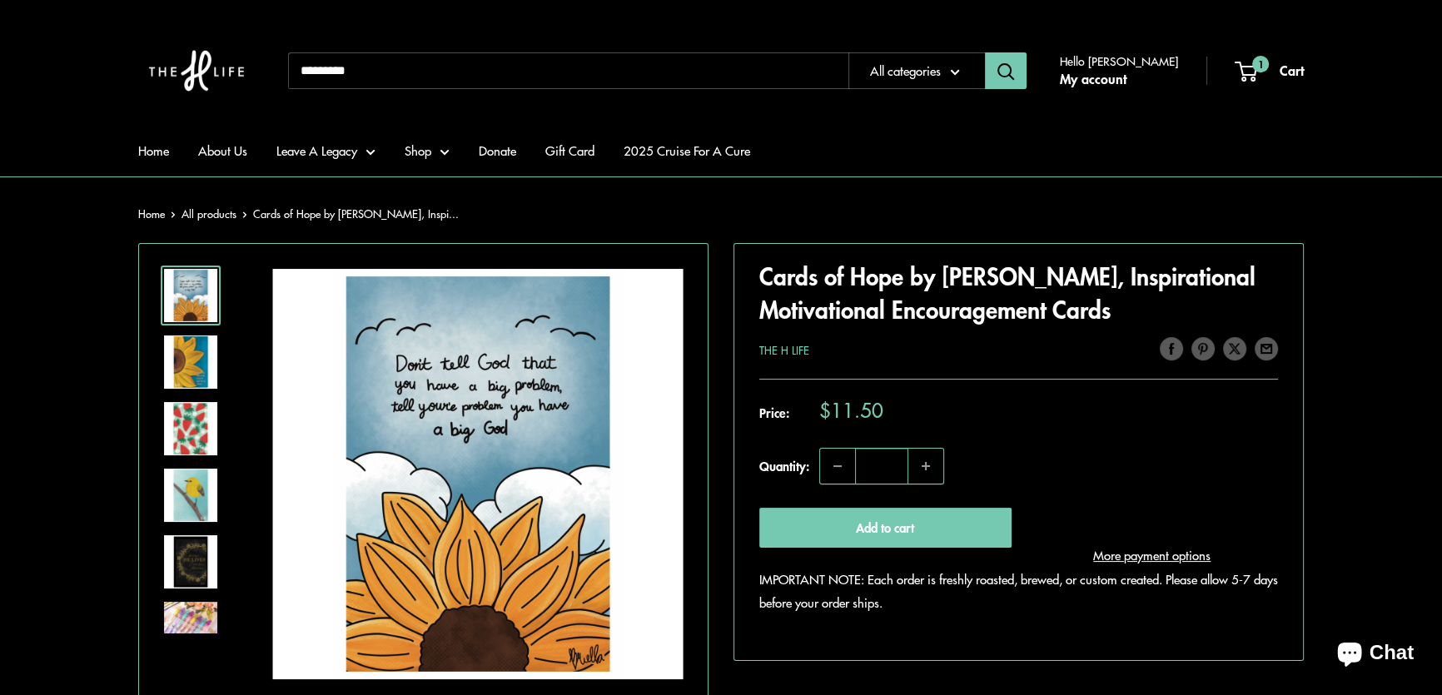
click at [202, 371] on img at bounding box center [190, 361] width 53 height 53
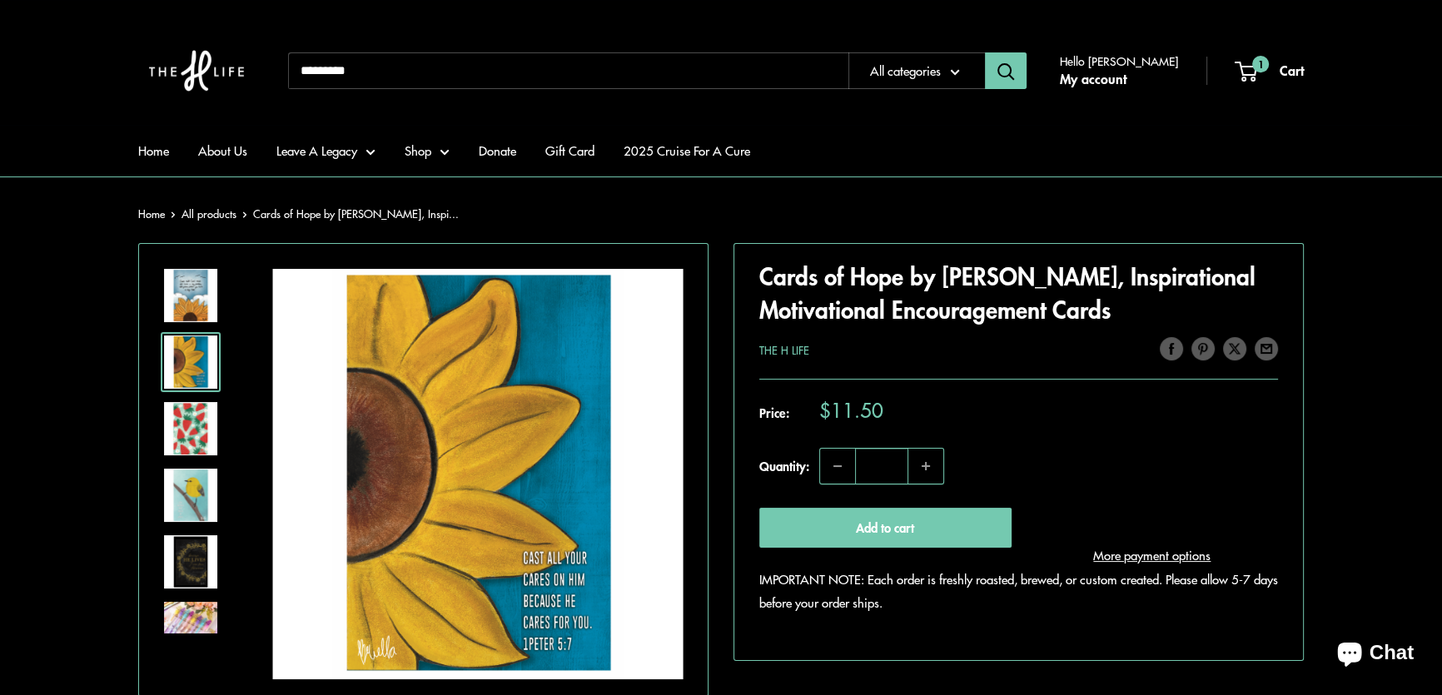
click at [189, 553] on img at bounding box center [190, 561] width 53 height 53
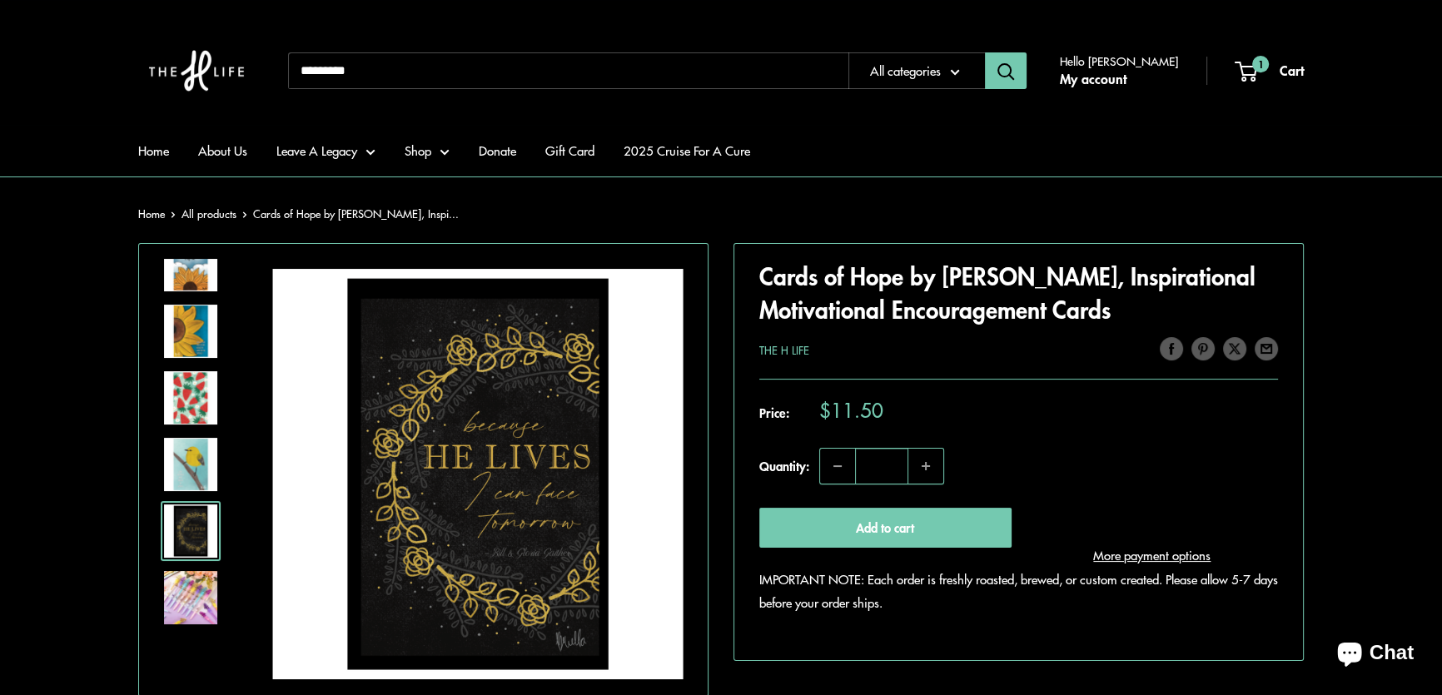
click at [191, 594] on img at bounding box center [190, 597] width 53 height 53
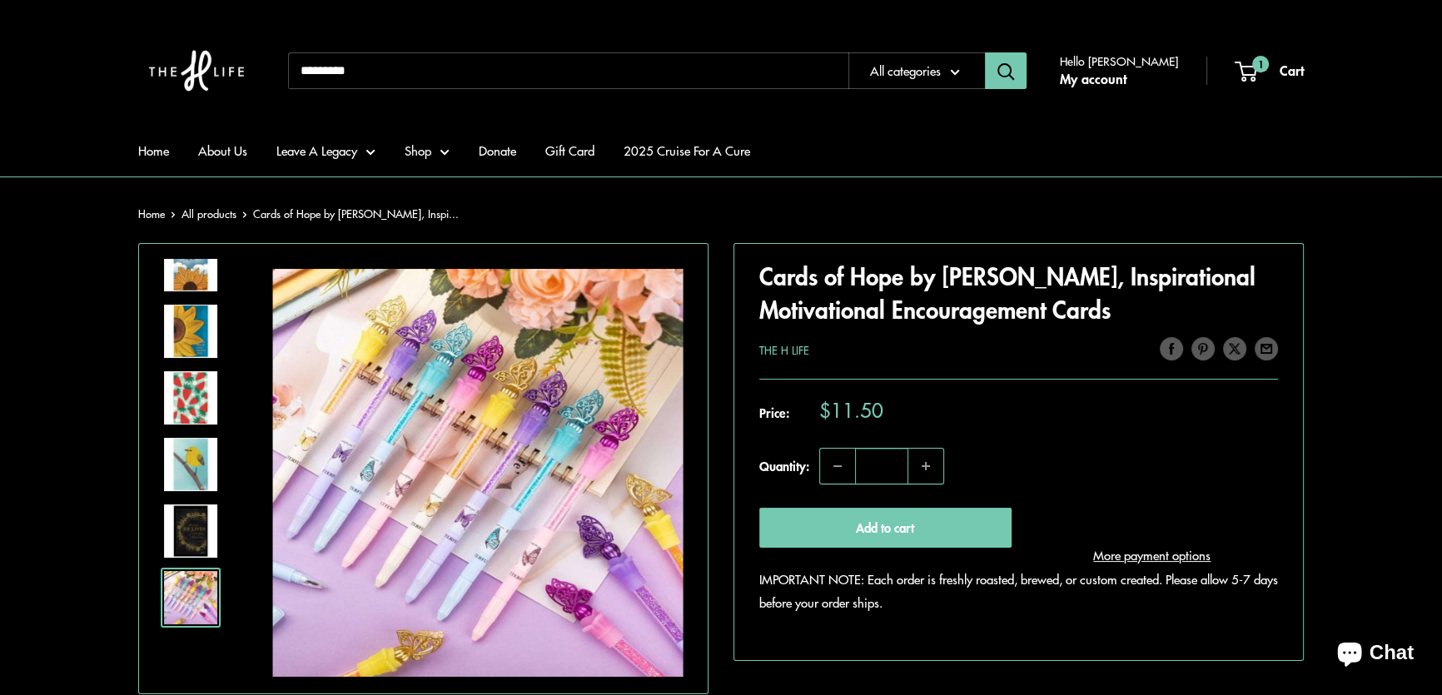
click at [200, 327] on img at bounding box center [190, 331] width 53 height 53
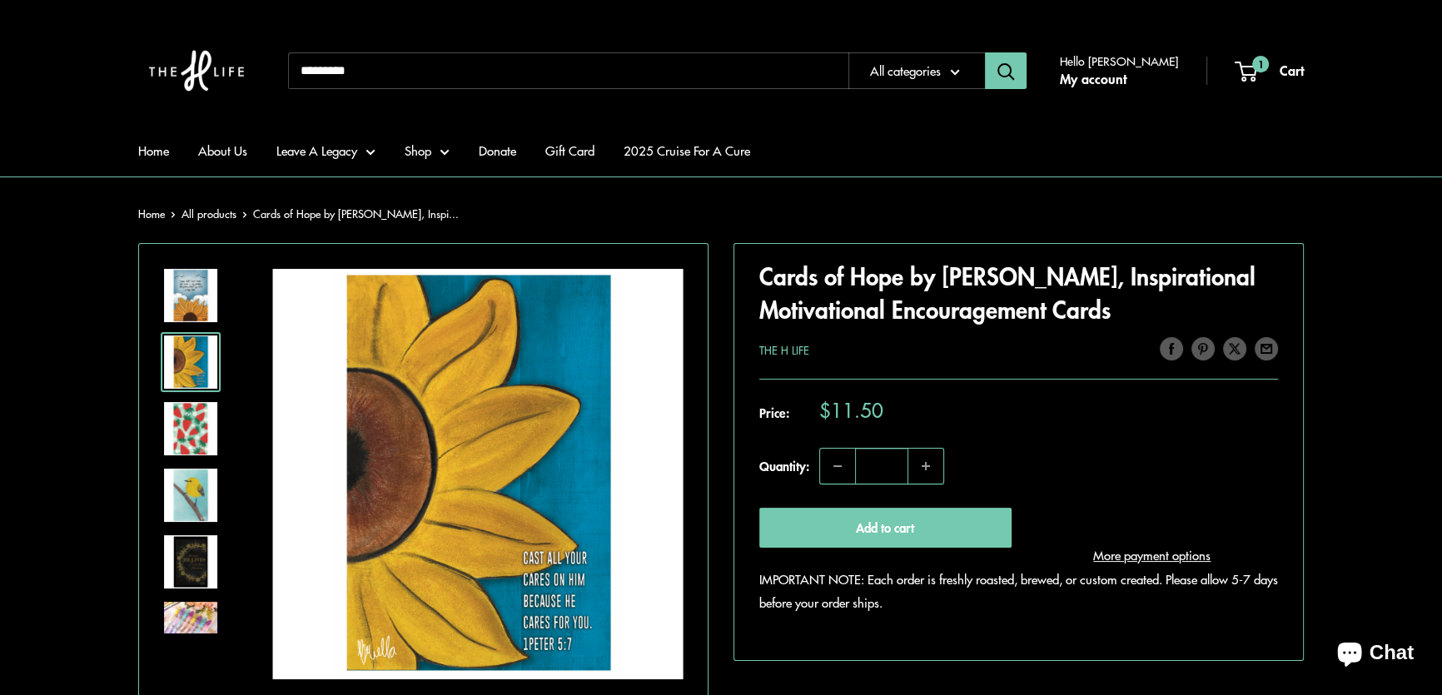
click at [200, 292] on img at bounding box center [190, 295] width 53 height 53
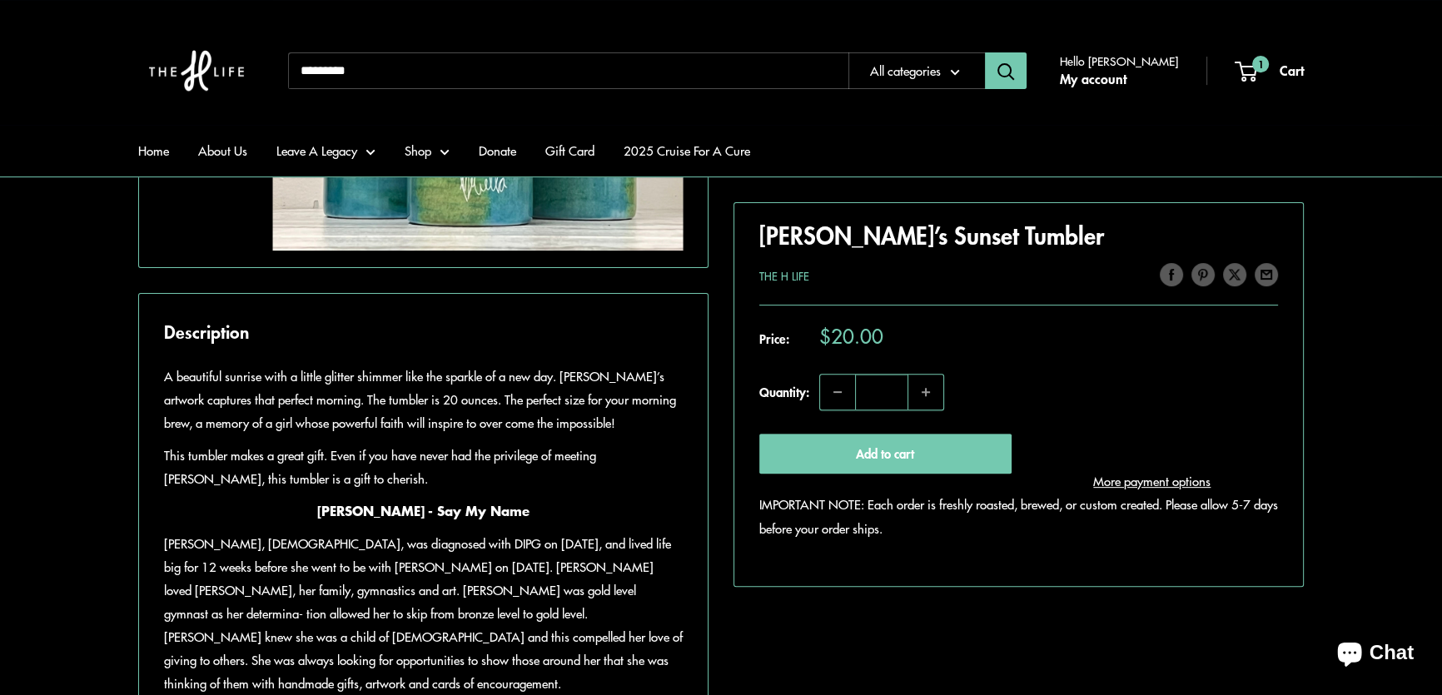
scroll to position [832, 0]
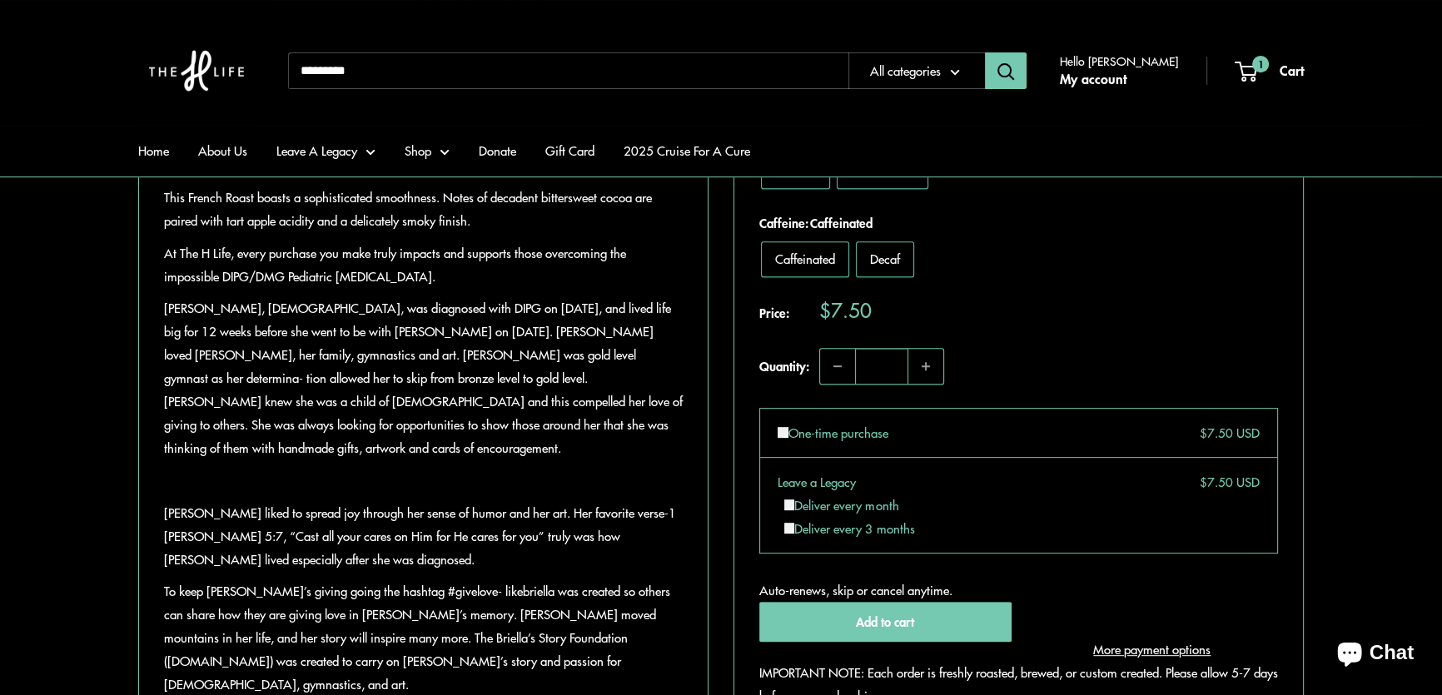
scroll to position [907, 0]
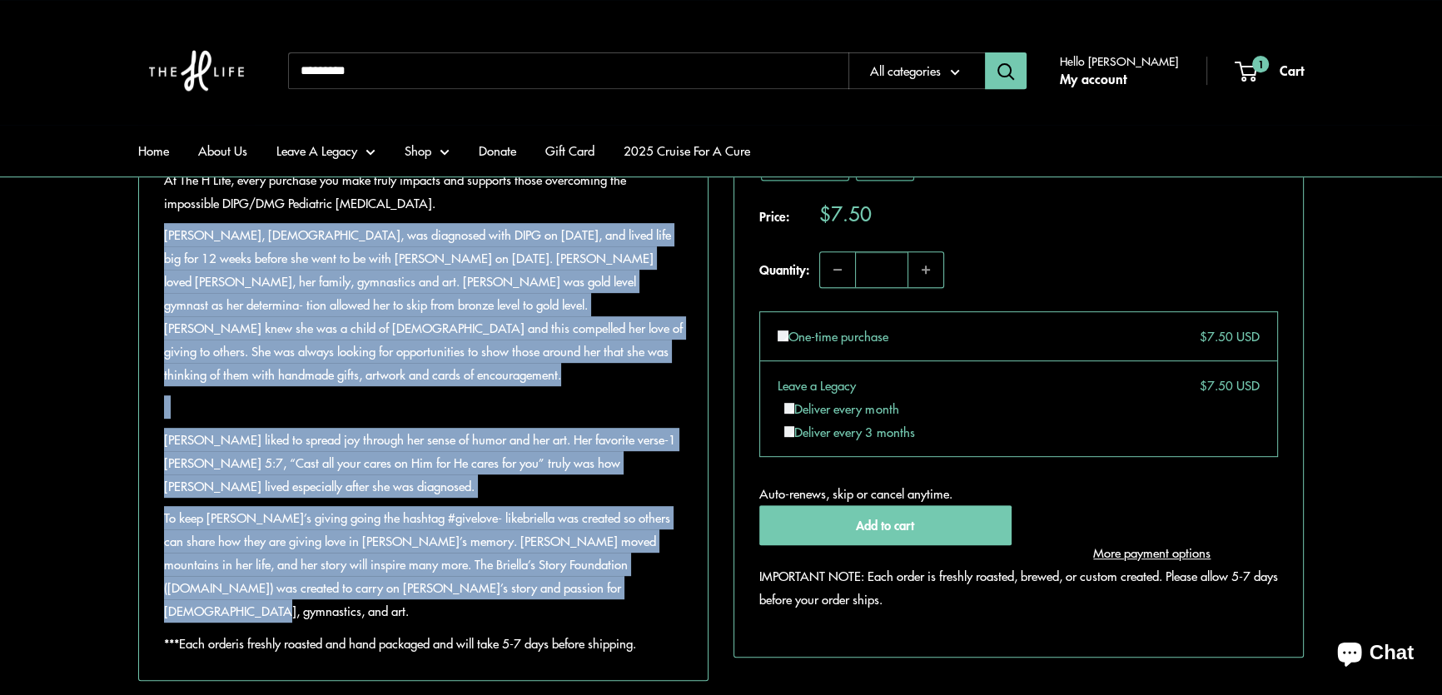
drag, startPoint x: 166, startPoint y: 278, endPoint x: 671, endPoint y: 607, distance: 602.2
click at [671, 607] on div "This French Roast boasts a sophisticated smoothness. Notes of decadent bittersw…" at bounding box center [423, 383] width 519 height 543
copy div "Loremip Dolor Sitam, 19 conse adi, eli seddoeius temp INCI ut Laboreet 28, 3407…"
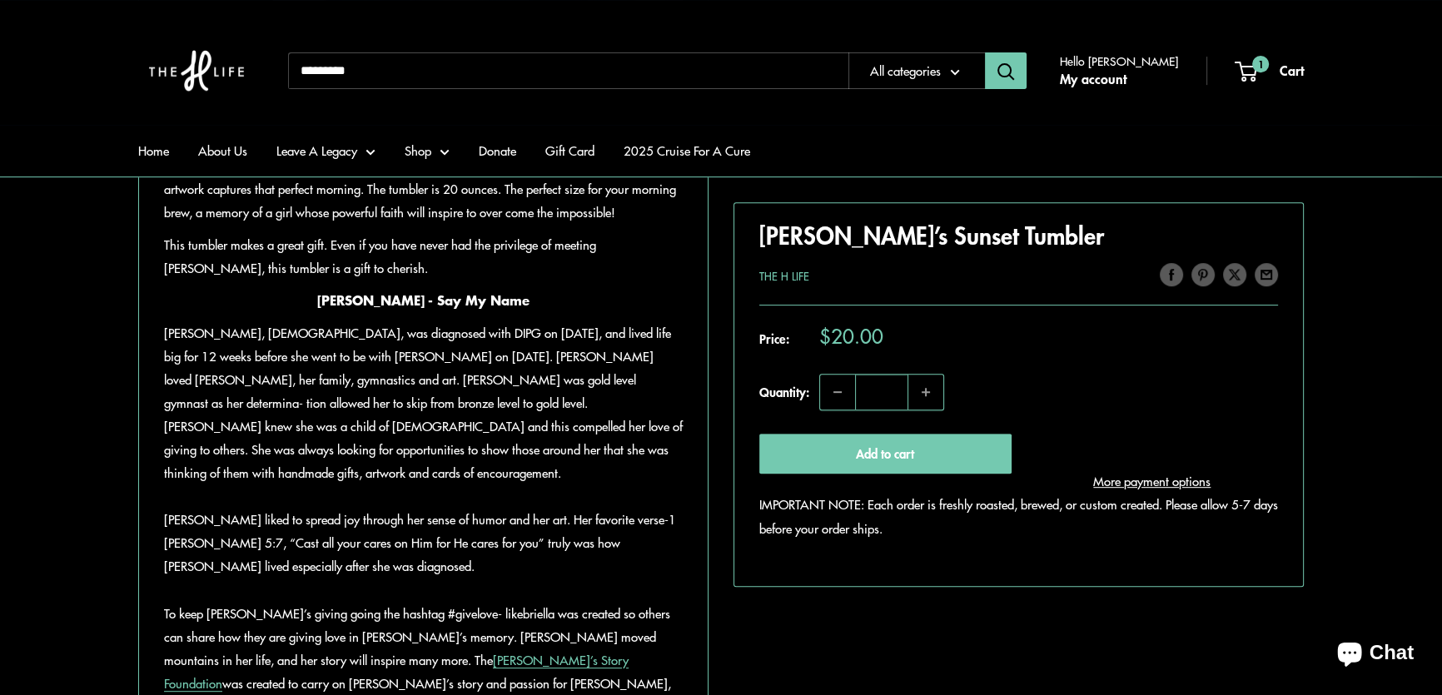
scroll to position [832, 0]
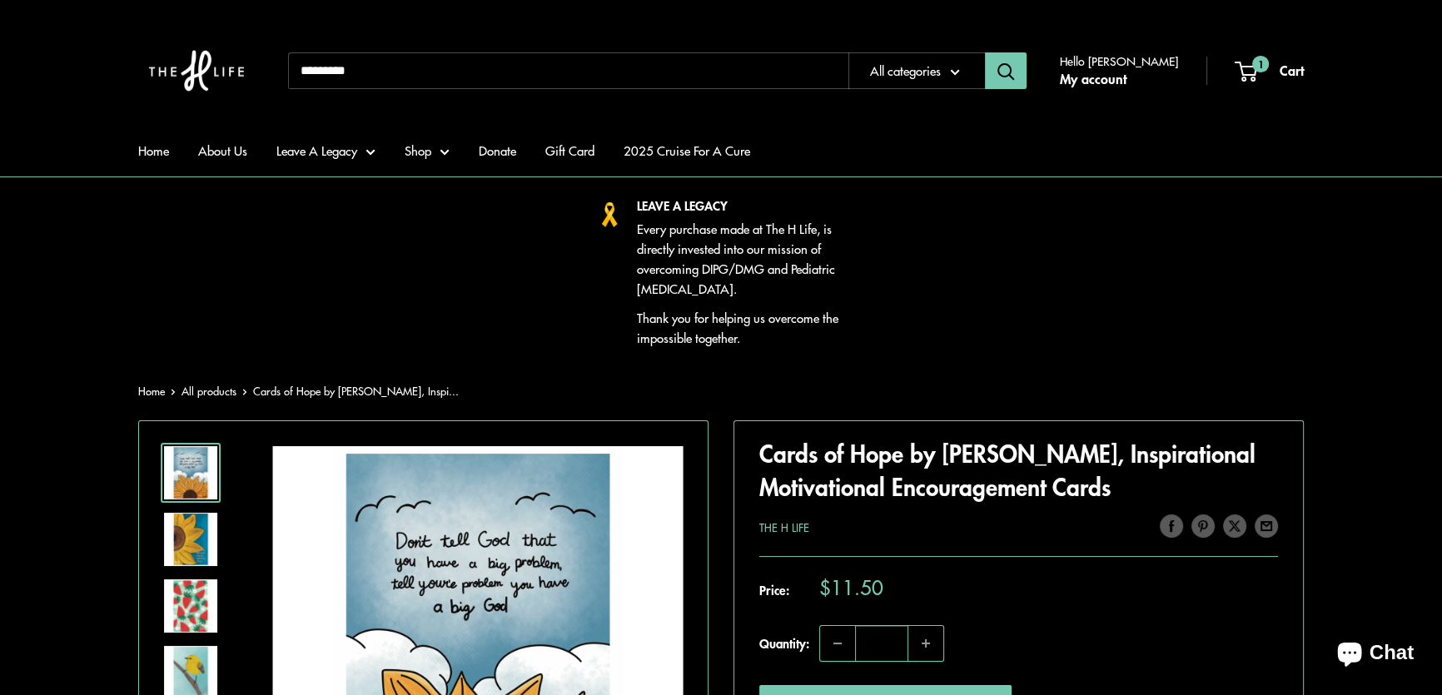
scroll to position [75, 0]
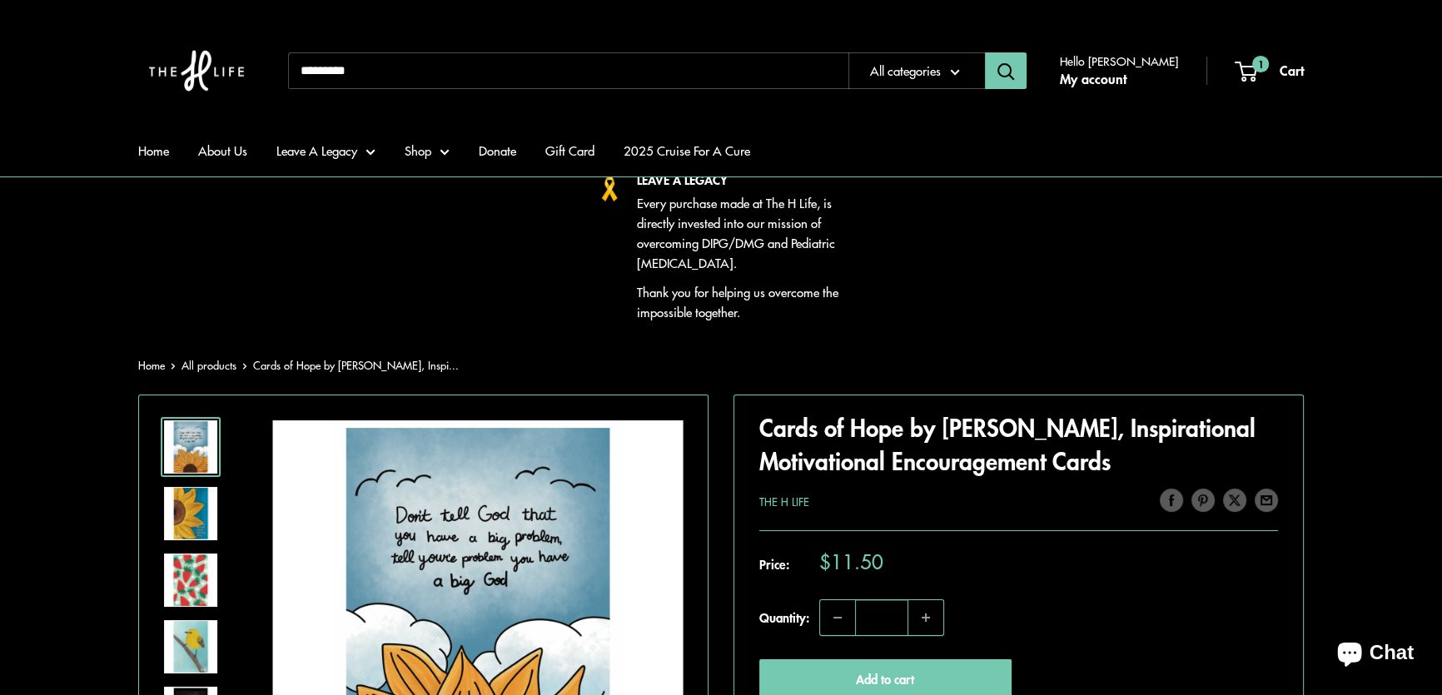
click at [341, 271] on div "LEAVE A LEGACY Every purchase made at The H Life, is directly invested into our…" at bounding box center [721, 246] width 1224 height 152
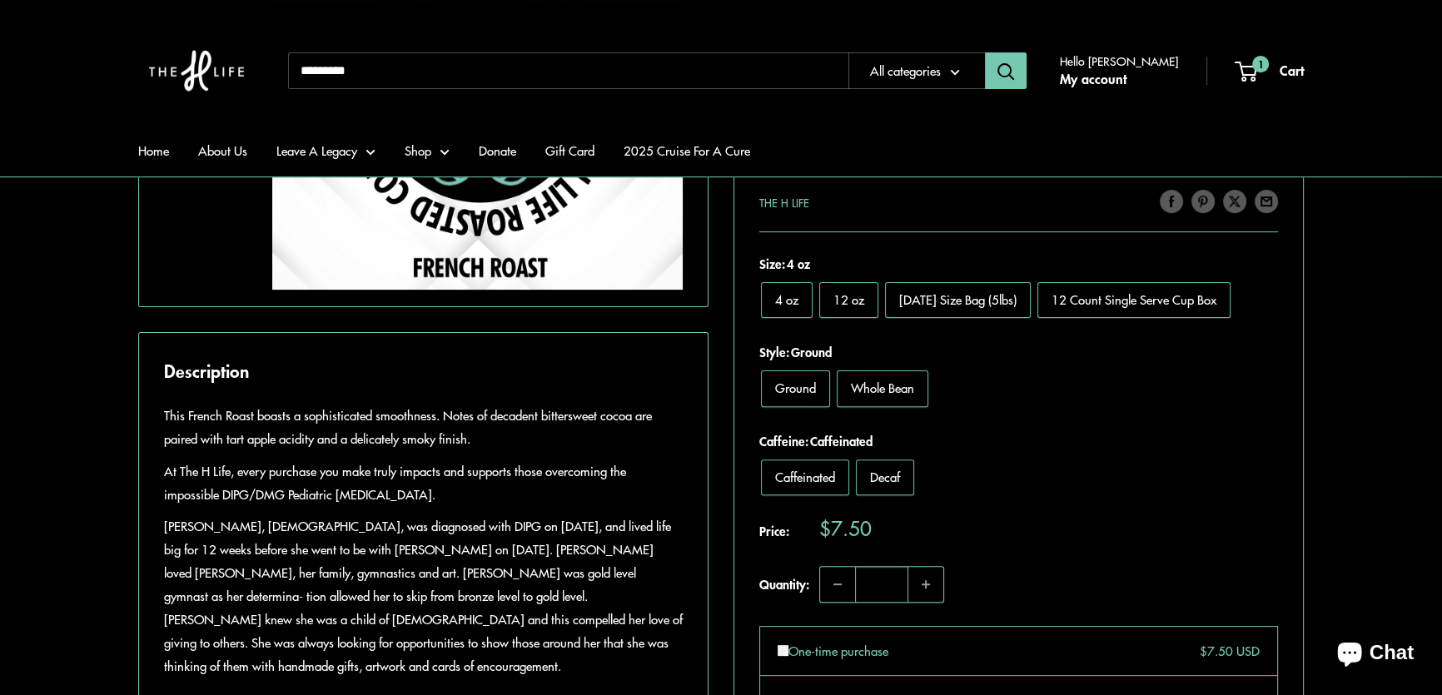
scroll to position [605, 0]
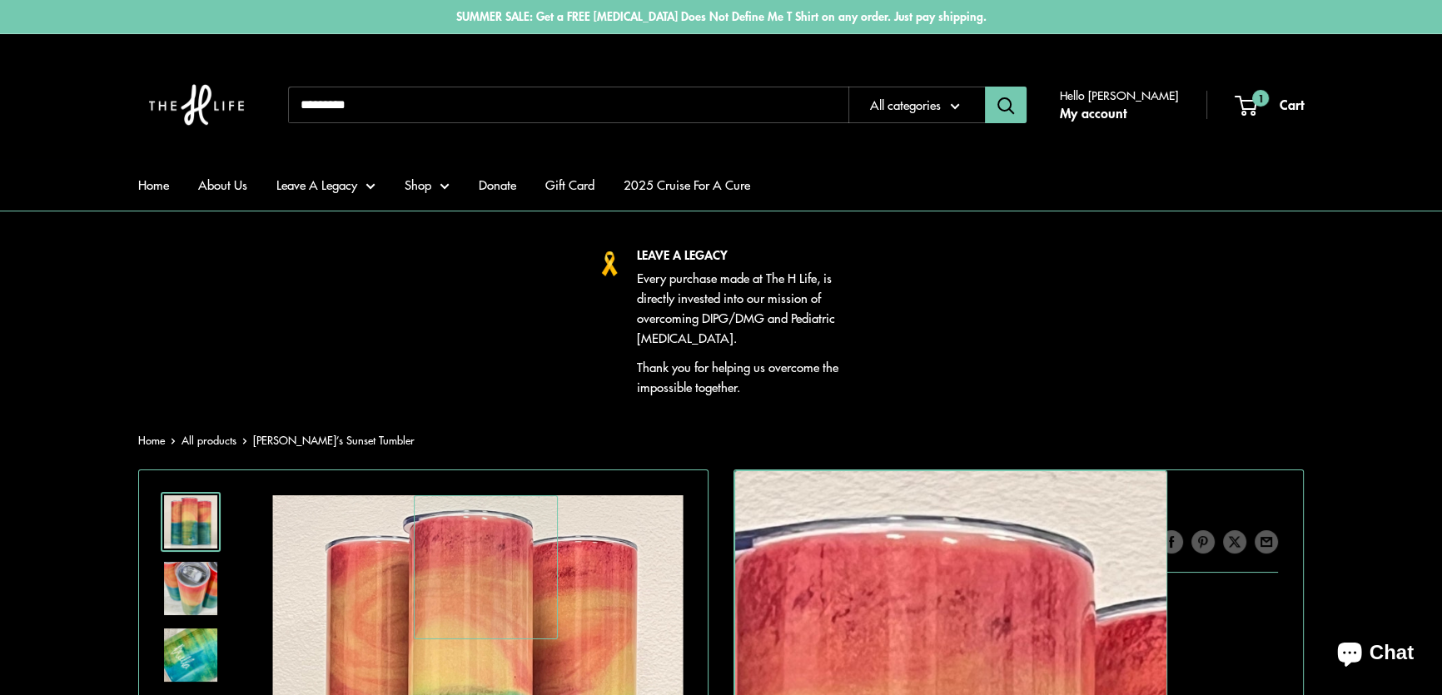
scroll to position [302, 0]
